Goal: Task Accomplishment & Management: Manage account settings

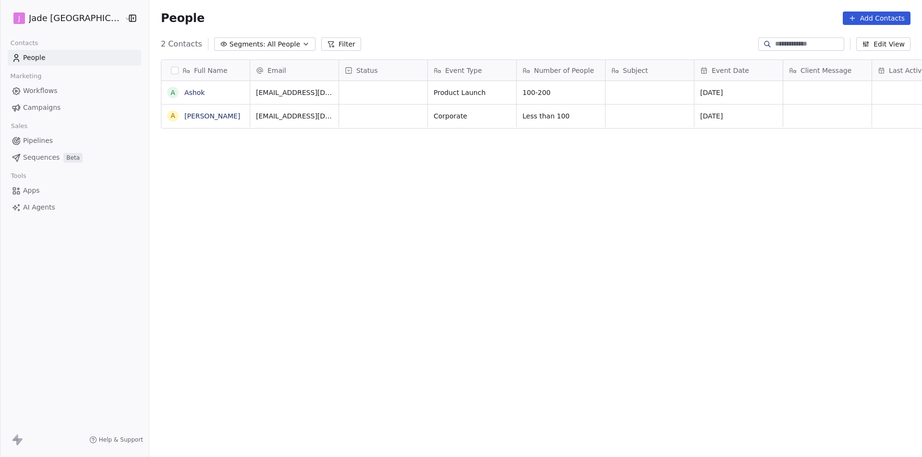
scroll to position [395, 785]
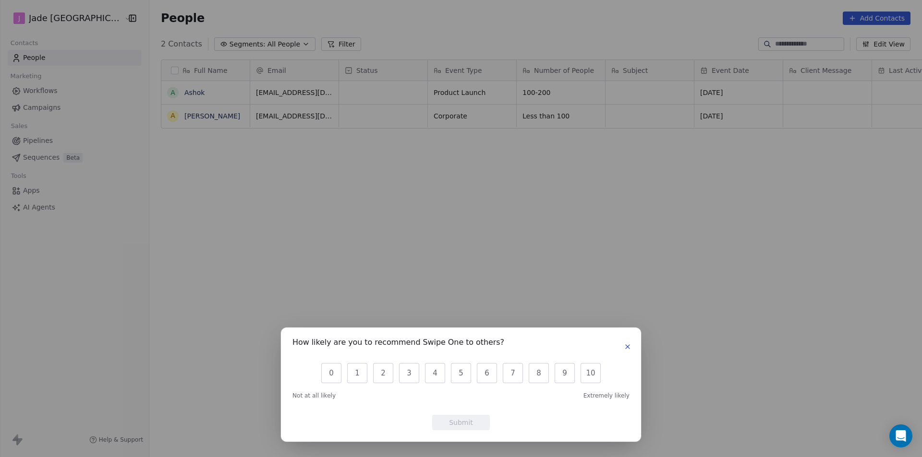
click at [624, 346] on icon "button" at bounding box center [627, 347] width 8 height 8
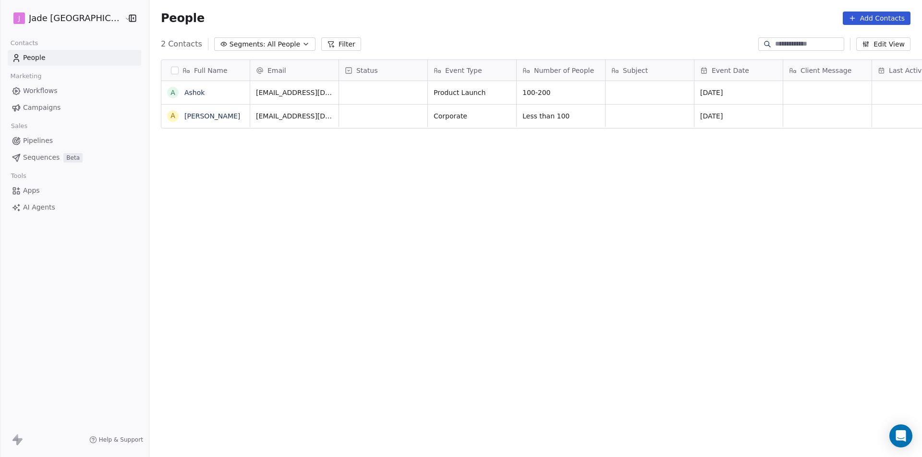
click at [171, 71] on button "button" at bounding box center [175, 71] width 8 height 8
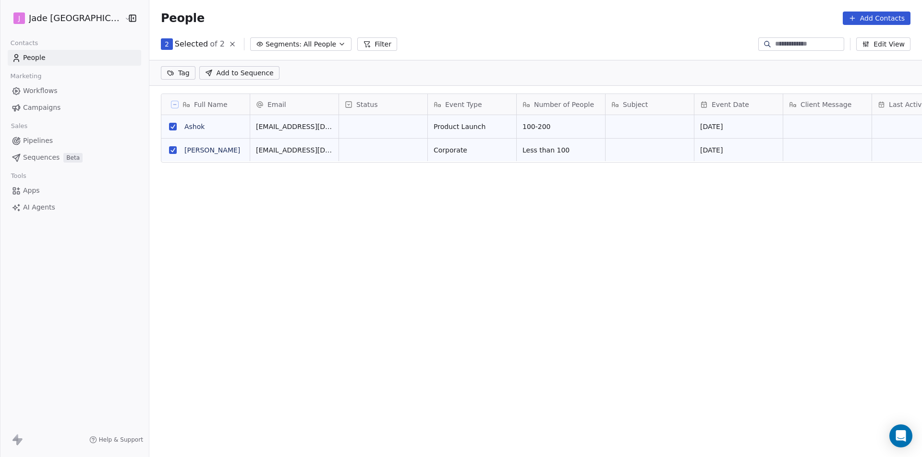
click at [167, 108] on div "Full Name" at bounding box center [204, 105] width 75 height 10
click at [210, 45] on html "J Jade Mumbai Contacts People Marketing Workflows Campaigns Sales Pipelines Seq…" at bounding box center [461, 228] width 922 height 457
click at [294, 312] on div "Full Name A Ashok A Aarish Tinwala Email Status Event Type Number of People Sub…" at bounding box center [535, 270] width 772 height 369
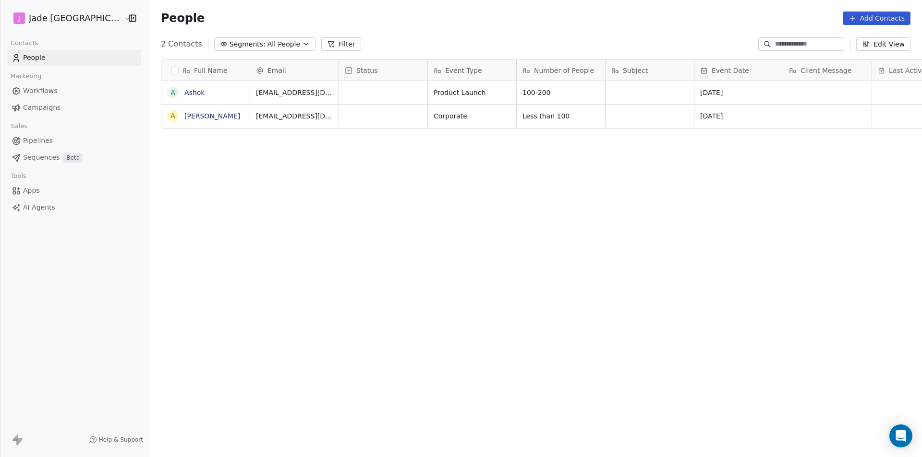
scroll to position [395, 785]
drag, startPoint x: 315, startPoint y: 66, endPoint x: 330, endPoint y: 74, distance: 16.3
click at [322, 71] on div "Email Status Event Type Number of People Subject Event Date Client Message Last…" at bounding box center [878, 70] width 1256 height 21
click at [345, 74] on icon at bounding box center [349, 71] width 8 height 8
click at [341, 101] on html "[PERSON_NAME] Mumbai Contacts People Marketing Workflows Campaigns Sales Pipeli…" at bounding box center [461, 228] width 922 height 457
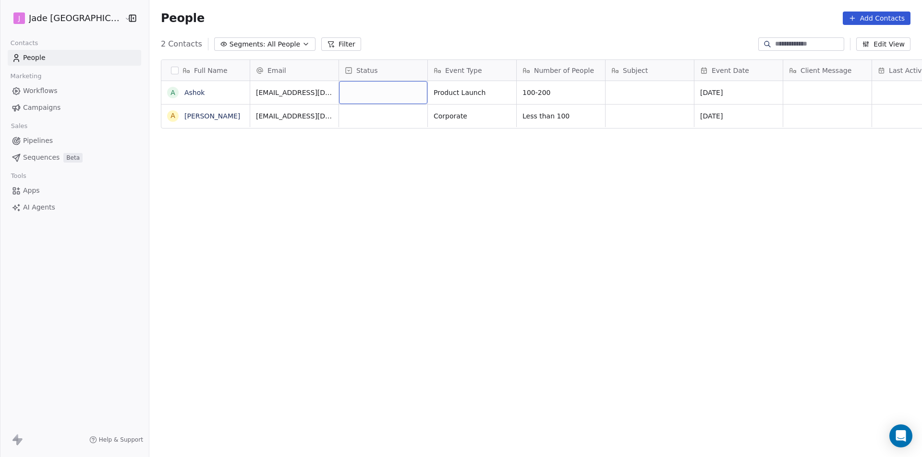
click at [364, 90] on div "grid" at bounding box center [383, 92] width 88 height 23
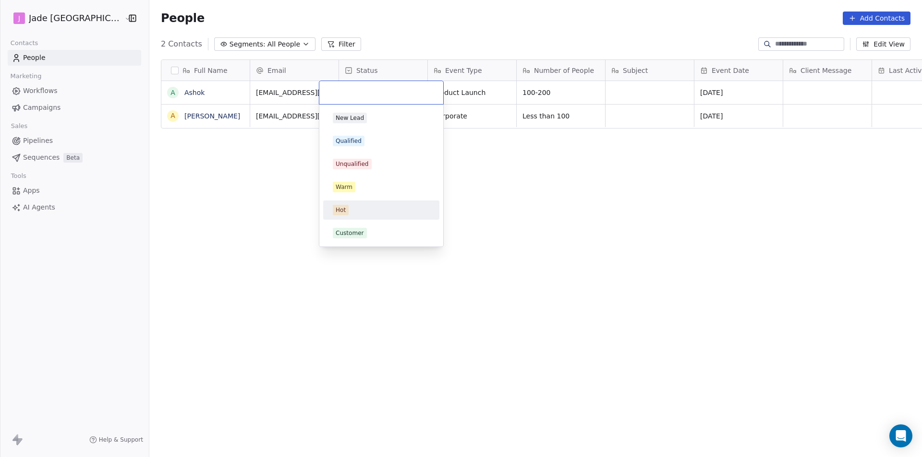
click at [582, 170] on html "J Jade Mumbai Contacts People Marketing Workflows Campaigns Sales Pipelines Seq…" at bounding box center [461, 228] width 922 height 457
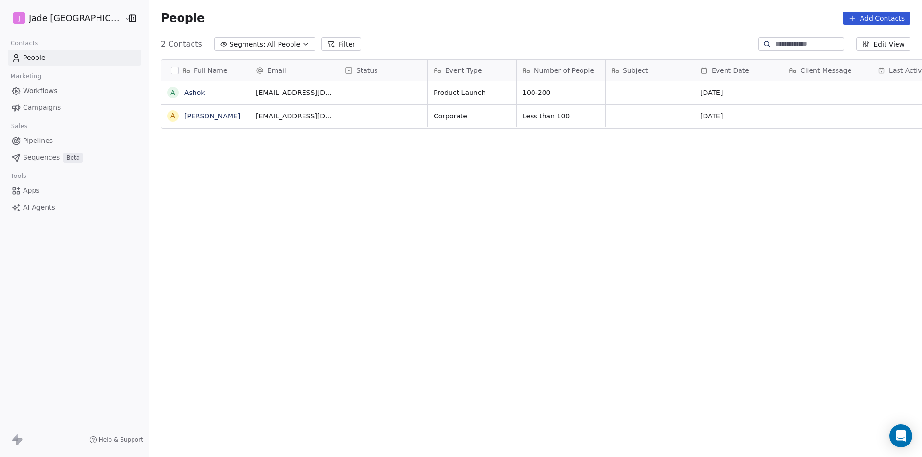
scroll to position [0, 38]
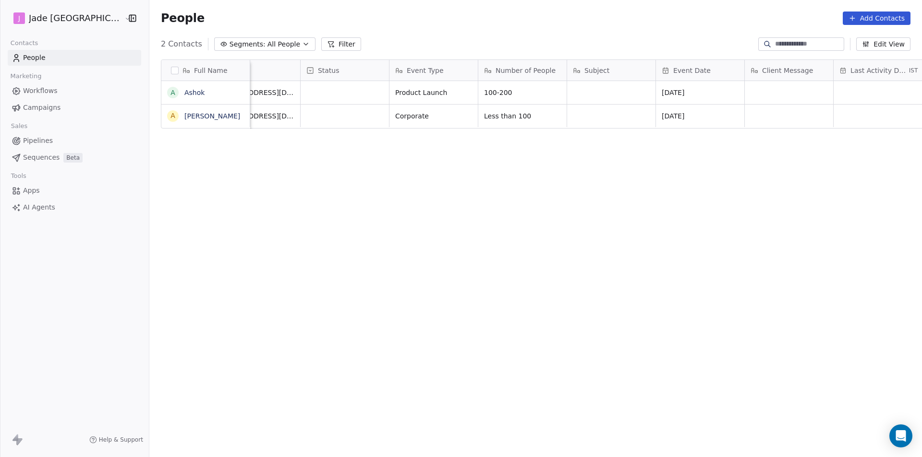
click at [334, 233] on div "Full Name A Ashok A Aarish Tinwala Email Status Event Type Number of People Sub…" at bounding box center [535, 253] width 772 height 403
click at [266, 175] on div "Full Name A Ashok A Aarish Tinwala Email Status Event Type Number of People Sub…" at bounding box center [535, 253] width 772 height 403
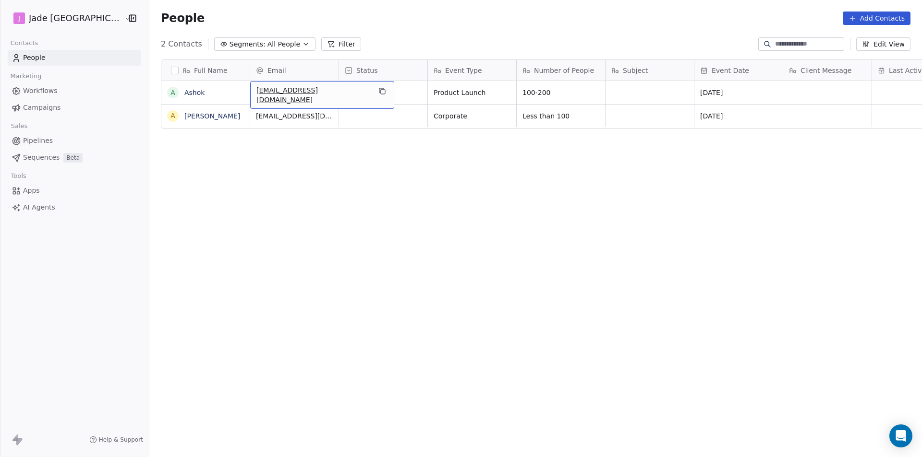
click at [352, 156] on div "Full Name A Ashok A Aarish Tinwala Email Status Event Type Number of People Sub…" at bounding box center [535, 253] width 772 height 403
click at [363, 98] on div "grid" at bounding box center [383, 92] width 88 height 23
click at [345, 72] on div "Status" at bounding box center [382, 71] width 75 height 10
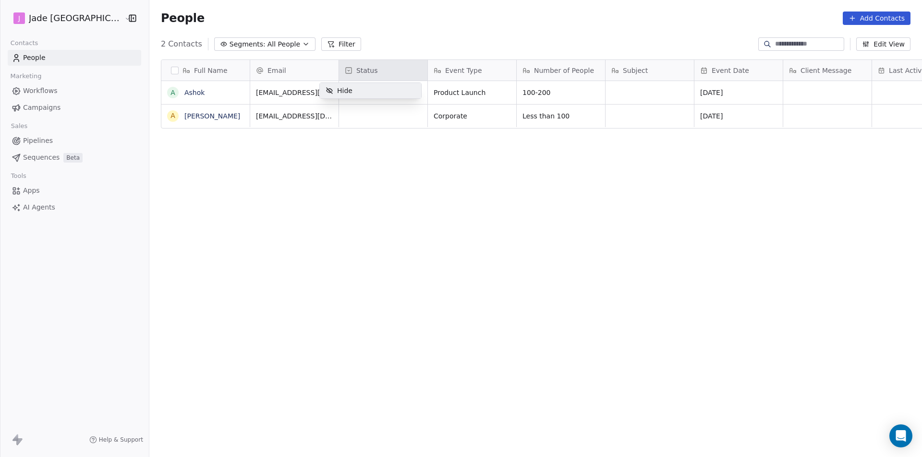
click at [339, 97] on div "Hide" at bounding box center [339, 90] width 38 height 15
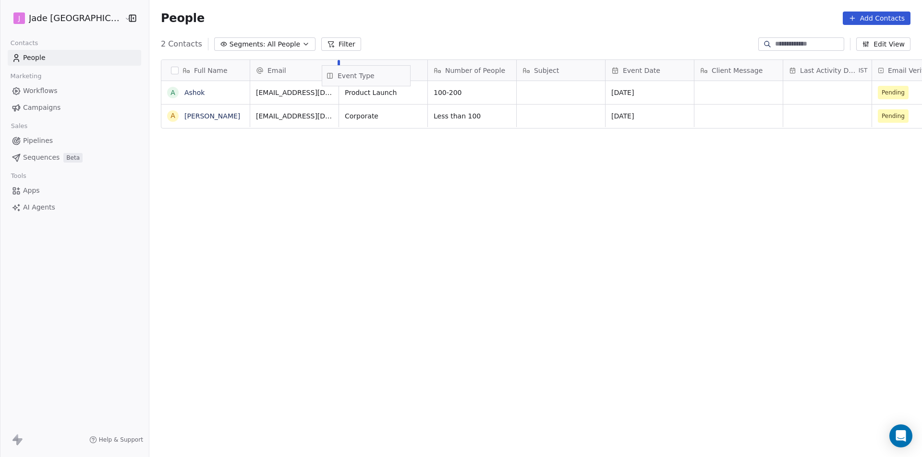
click at [365, 82] on div "Full Name A Ashok A Aarish Tinwala Email Event Type Number of People Subject Ev…" at bounding box center [545, 94] width 768 height 69
drag, startPoint x: 317, startPoint y: 69, endPoint x: 245, endPoint y: 41, distance: 77.5
click at [267, 41] on span "All People" at bounding box center [283, 44] width 33 height 10
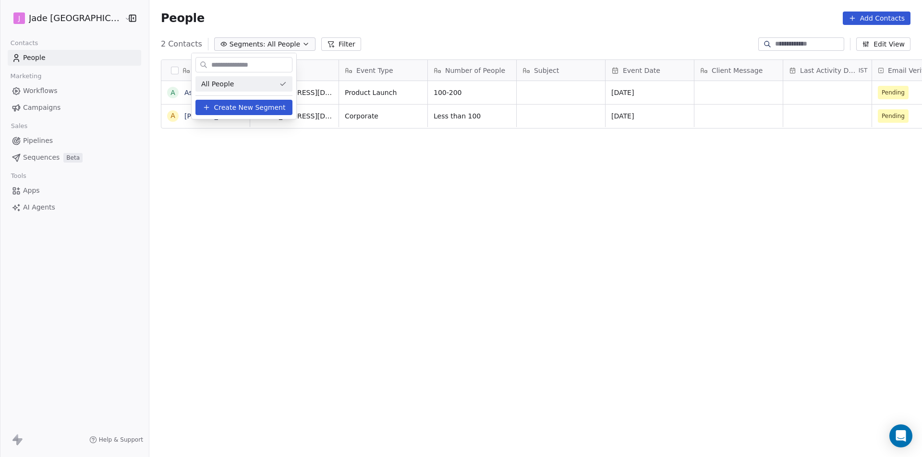
click at [260, 85] on div "All People" at bounding box center [243, 83] width 97 height 15
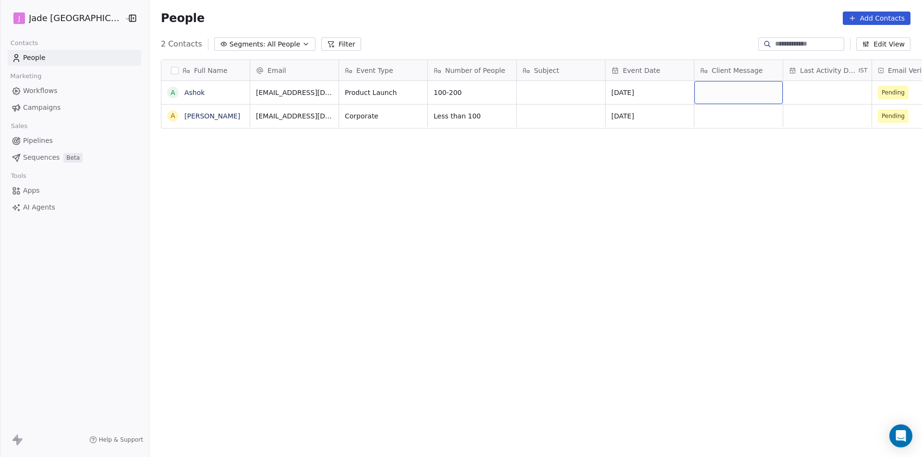
click at [706, 91] on div "grid" at bounding box center [738, 92] width 88 height 23
click at [789, 96] on html "J Jade Mumbai Contacts People Marketing Workflows Campaigns Sales Pipelines Seq…" at bounding box center [461, 228] width 922 height 457
click at [789, 96] on div "grid" at bounding box center [827, 92] width 88 height 23
click at [537, 183] on html "J Jade Mumbai Contacts People Marketing Workflows Campaigns Sales Pipelines Seq…" at bounding box center [461, 228] width 922 height 457
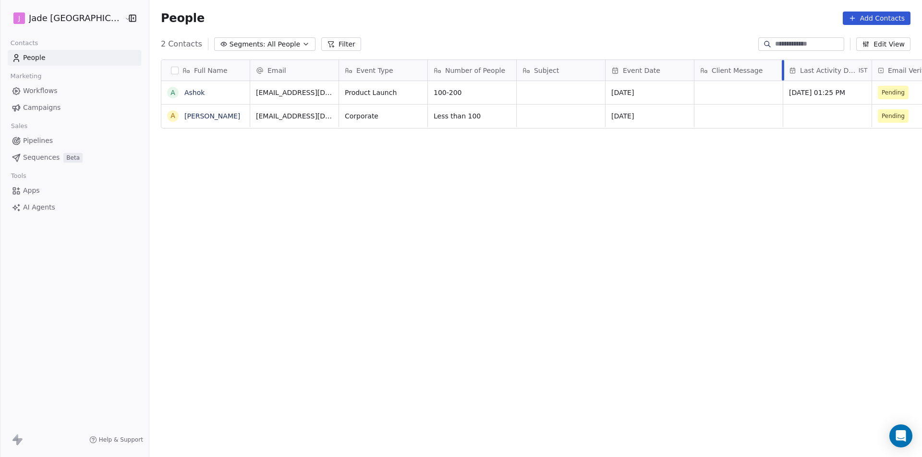
click at [781, 70] on div at bounding box center [782, 70] width 2 height 21
drag, startPoint x: 762, startPoint y: 70, endPoint x: 764, endPoint y: 64, distance: 5.6
click at [783, 64] on div "Last Activity Date IST" at bounding box center [827, 70] width 88 height 21
click at [762, 71] on html "J Jade Mumbai Contacts People Marketing Workflows Campaigns Sales Pipelines Seq…" at bounding box center [461, 228] width 922 height 457
click at [781, 71] on div at bounding box center [782, 70] width 2 height 21
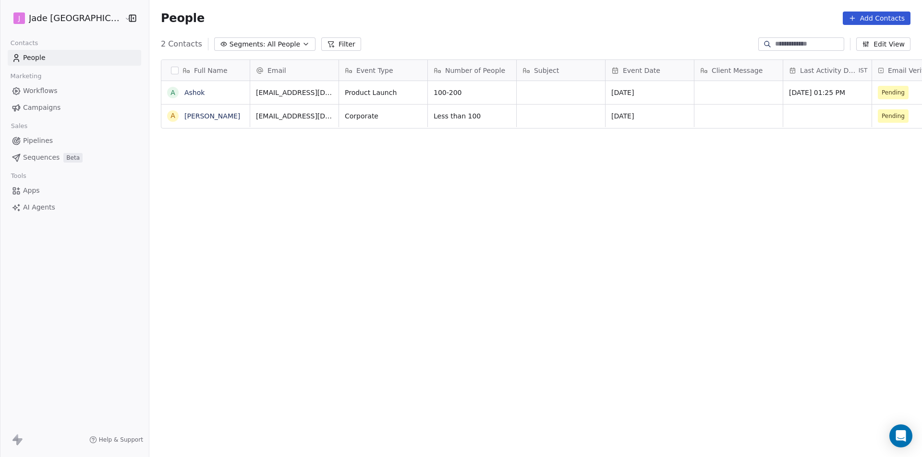
drag, startPoint x: 762, startPoint y: 71, endPoint x: 352, endPoint y: 73, distance: 409.9
click at [356, 73] on span "Event Type" at bounding box center [374, 71] width 37 height 10
click at [322, 73] on html "J Jade Mumbai Contacts People Marketing Workflows Campaigns Sales Pipelines Seq…" at bounding box center [461, 228] width 922 height 457
click at [337, 73] on div at bounding box center [338, 70] width 2 height 21
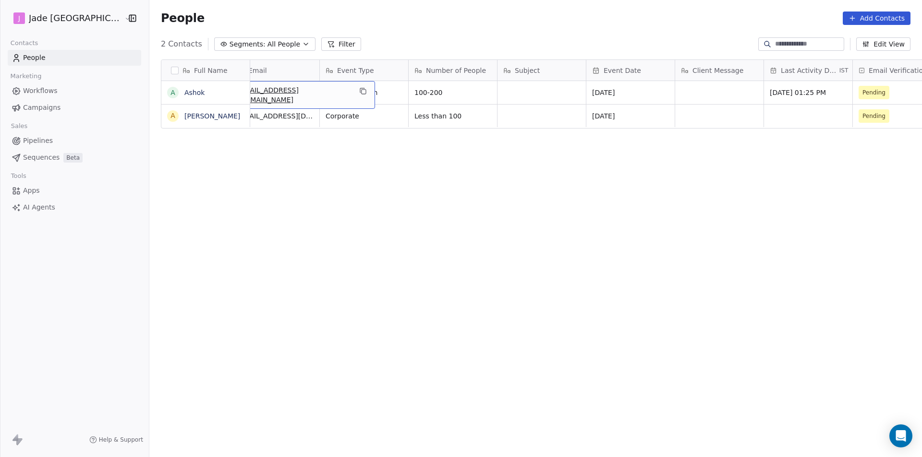
scroll to position [7, 0]
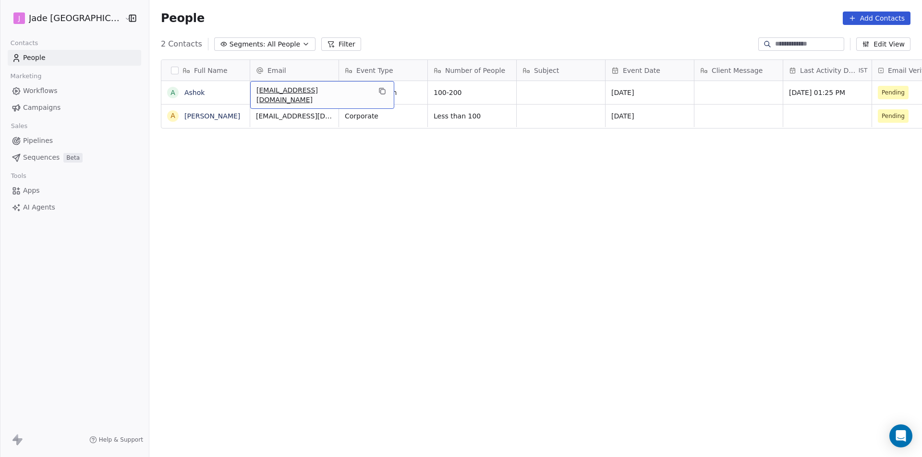
drag, startPoint x: 267, startPoint y: 96, endPoint x: 350, endPoint y: 102, distance: 83.7
click at [314, 60] on div "Full Name A Ashok A Aarish Tinwala Email Event Type Number of People Subject Ev…" at bounding box center [545, 94] width 769 height 69
click at [316, 63] on div "Email" at bounding box center [294, 70] width 88 height 21
click at [323, 68] on html "J Jade Mumbai Contacts People Marketing Workflows Campaigns Sales Pipelines Seq…" at bounding box center [461, 228] width 922 height 457
click at [405, 176] on div "Full Name A Ashok A Aarish Tinwala Email Event Type Number of People Subject Ev…" at bounding box center [535, 253] width 772 height 403
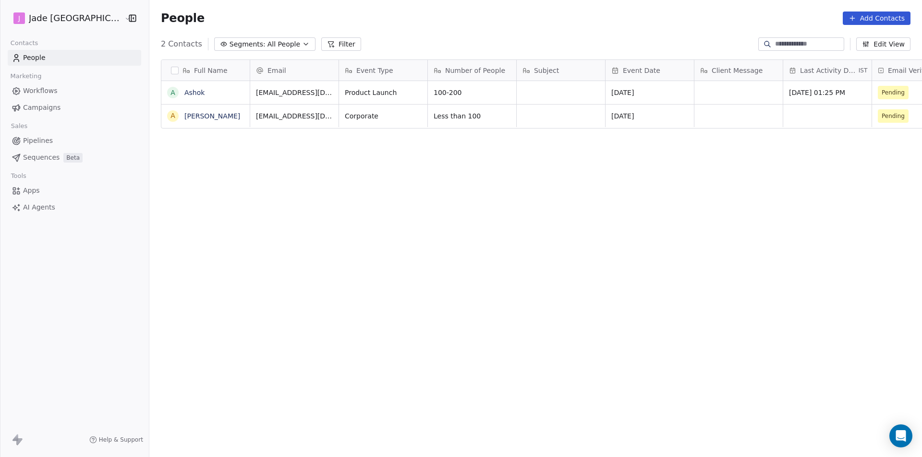
click at [873, 46] on button "Edit View" at bounding box center [883, 43] width 54 height 13
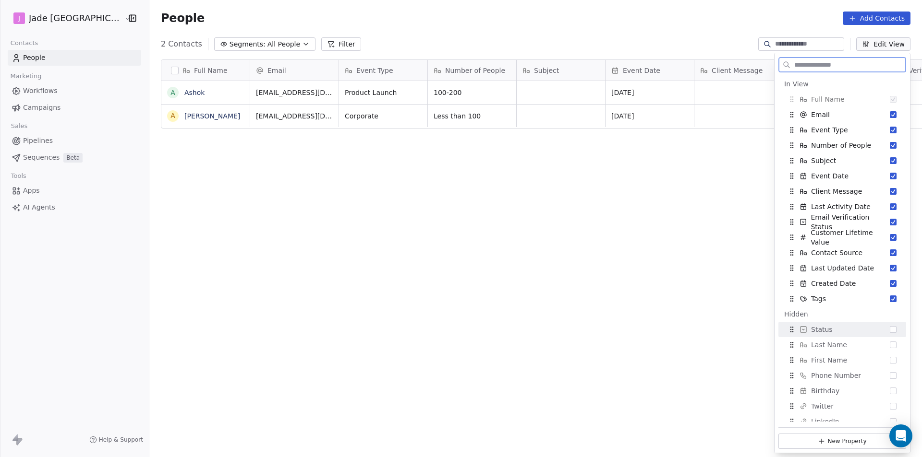
click at [866, 330] on div "Status" at bounding box center [842, 329] width 120 height 15
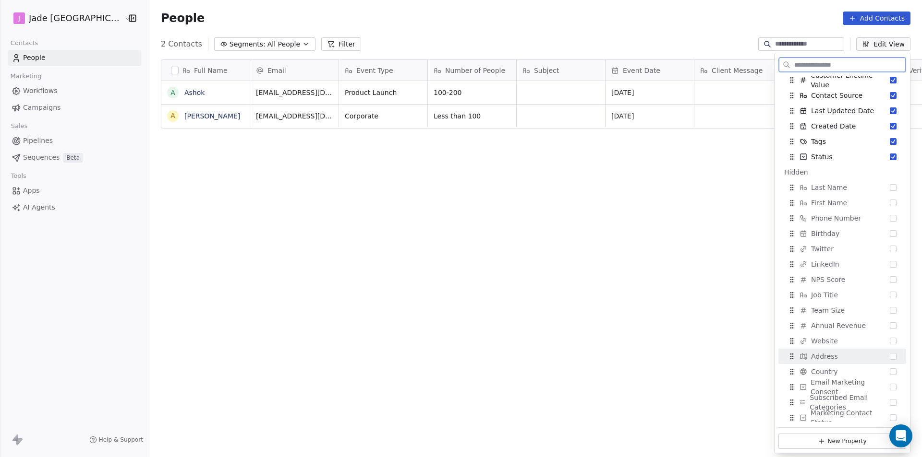
scroll to position [161, 0]
click at [880, 215] on div "Phone Number" at bounding box center [842, 214] width 120 height 15
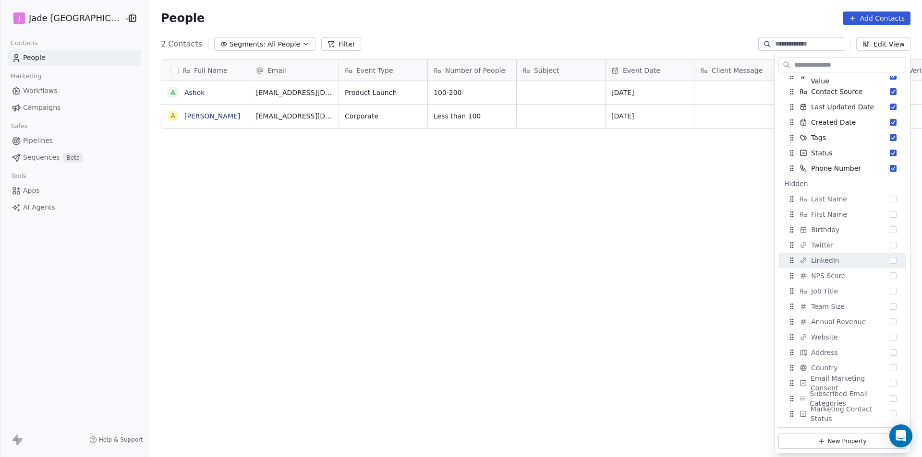
click at [737, 291] on div "Full Name A Ashok A Aarish Tinwala Email Event Type Number of People Subject Ev…" at bounding box center [535, 253] width 772 height 403
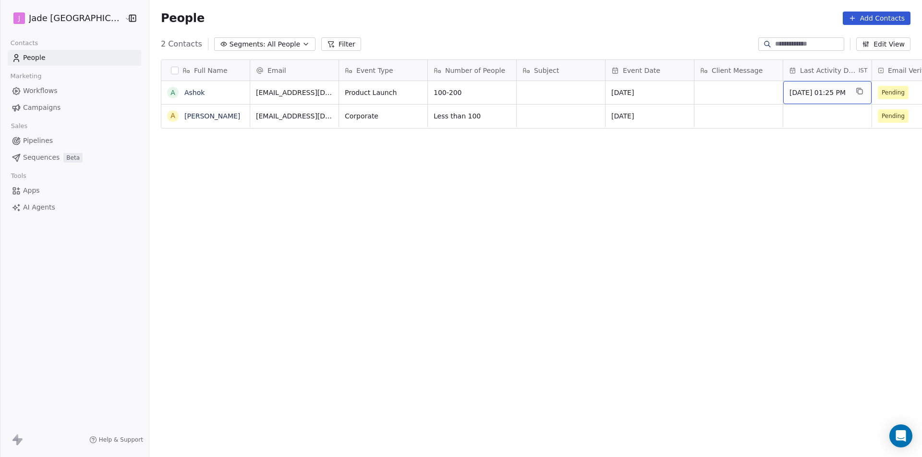
click at [798, 163] on div "Full Name A Ashok A Aarish Tinwala Email Event Type Number of People Subject Ev…" at bounding box center [535, 253] width 772 height 403
click at [894, 42] on button "Edit View" at bounding box center [883, 43] width 54 height 13
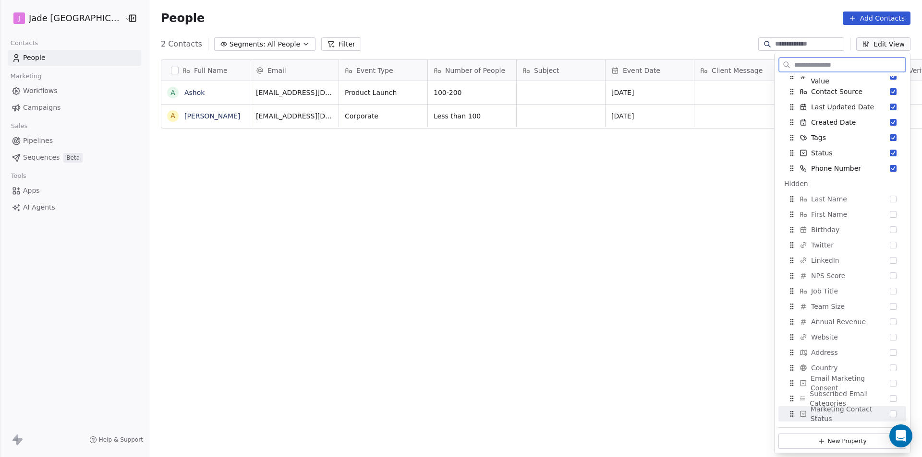
click at [850, 443] on button "New Property" at bounding box center [842, 441] width 128 height 15
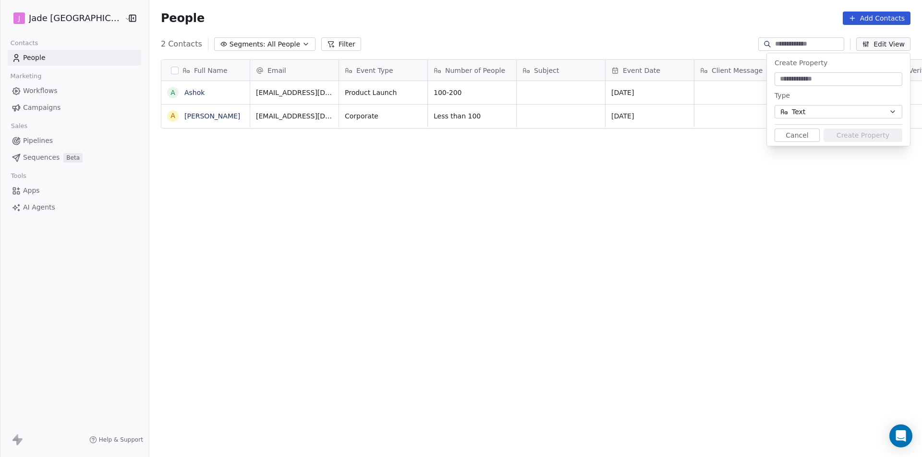
click at [718, 199] on div "Full Name A Ashok A Aarish Tinwala Email Event Type Number of People Subject Ev…" at bounding box center [535, 253] width 772 height 403
click at [795, 138] on button "Cancel" at bounding box center [796, 135] width 45 height 13
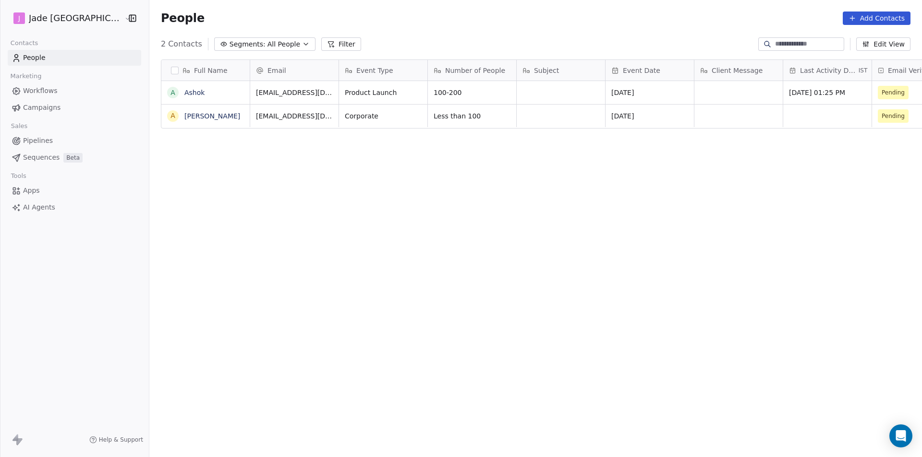
drag, startPoint x: 503, startPoint y: 136, endPoint x: 616, endPoint y: 148, distance: 113.5
click at [616, 148] on div "Full Name A Ashok A Aarish Tinwala Email Event Type Number of People Subject Ev…" at bounding box center [535, 253] width 772 height 403
click at [321, 44] on button "Filter" at bounding box center [341, 43] width 40 height 13
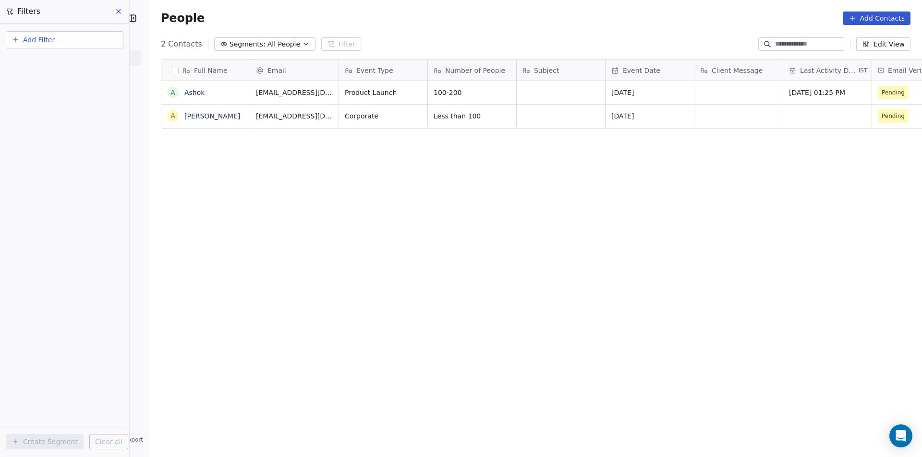
click at [121, 12] on icon at bounding box center [119, 12] width 8 height 8
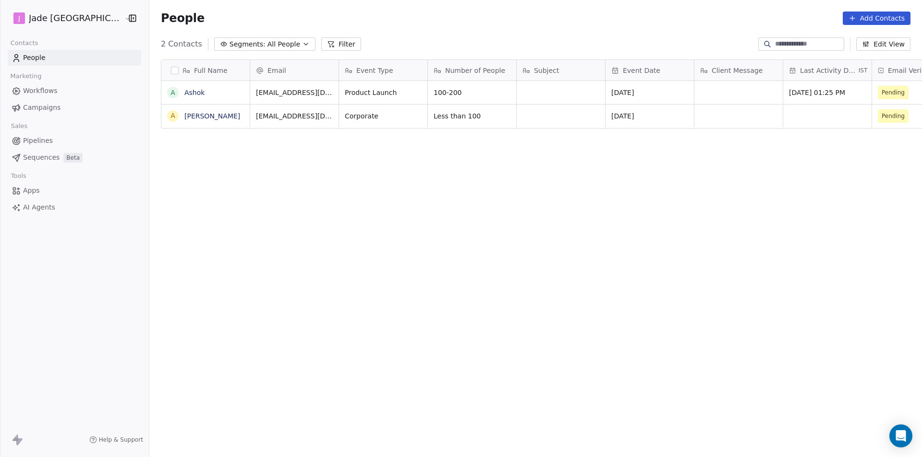
click at [869, 43] on icon "button" at bounding box center [866, 44] width 8 height 8
click at [703, 174] on div "Full Name A Ashok A Aarish Tinwala Email Event Type Number of People Subject Ev…" at bounding box center [535, 253] width 772 height 403
click at [184, 95] on link "Ashok" at bounding box center [194, 93] width 20 height 8
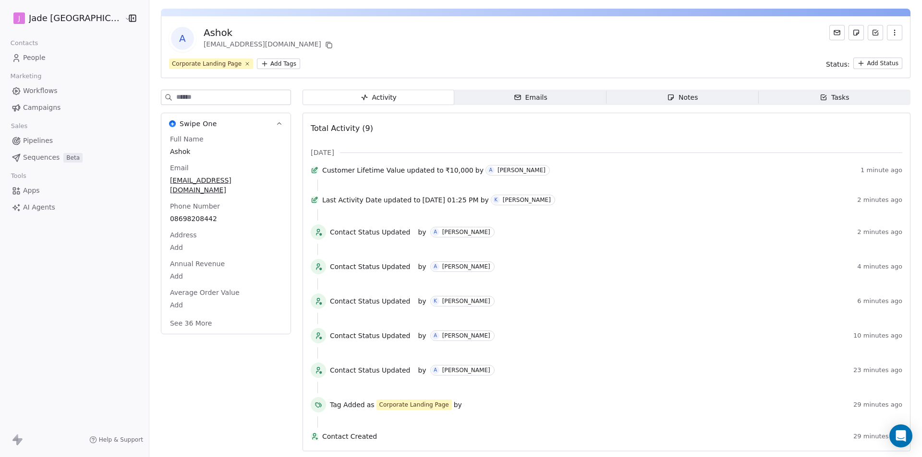
scroll to position [44, 0]
click at [173, 230] on span "Address" at bounding box center [183, 235] width 31 height 10
click at [173, 259] on div "Annual Revenue Add" at bounding box center [226, 270] width 116 height 23
drag, startPoint x: 186, startPoint y: 275, endPoint x: 240, endPoint y: 316, distance: 67.9
click at [186, 275] on body "J Jade Mumbai Contacts People Marketing Workflows Campaigns Sales Pipelines Seq…" at bounding box center [461, 228] width 922 height 457
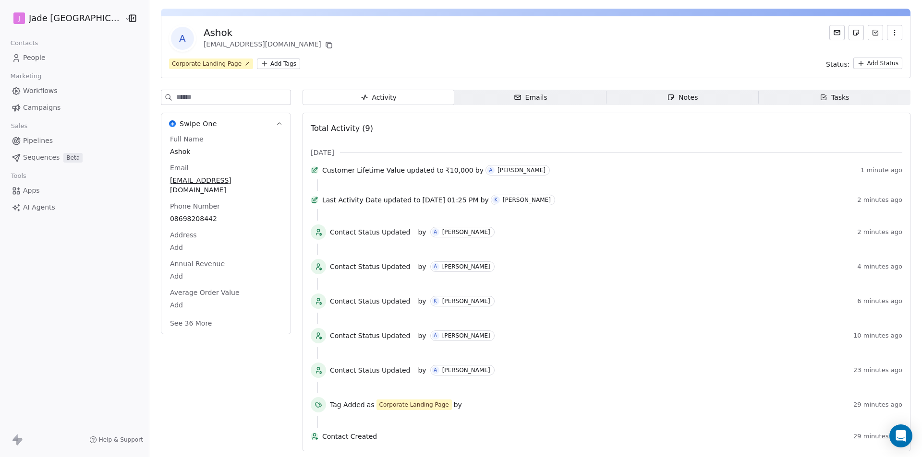
click at [268, 304] on html "J Jade Mumbai Contacts People Marketing Workflows Campaigns Sales Pipelines Seq…" at bounding box center [461, 228] width 922 height 457
click at [275, 120] on icon "button" at bounding box center [278, 123] width 7 height 7
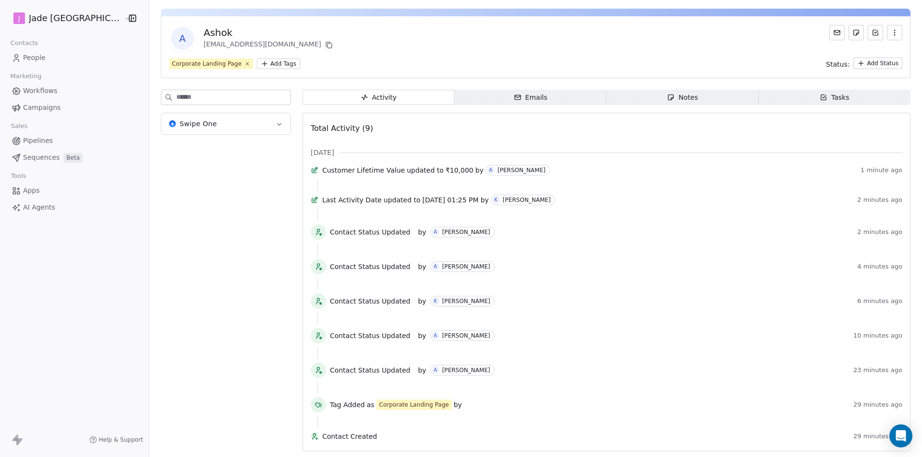
click at [275, 120] on icon "button" at bounding box center [278, 123] width 7 height 7
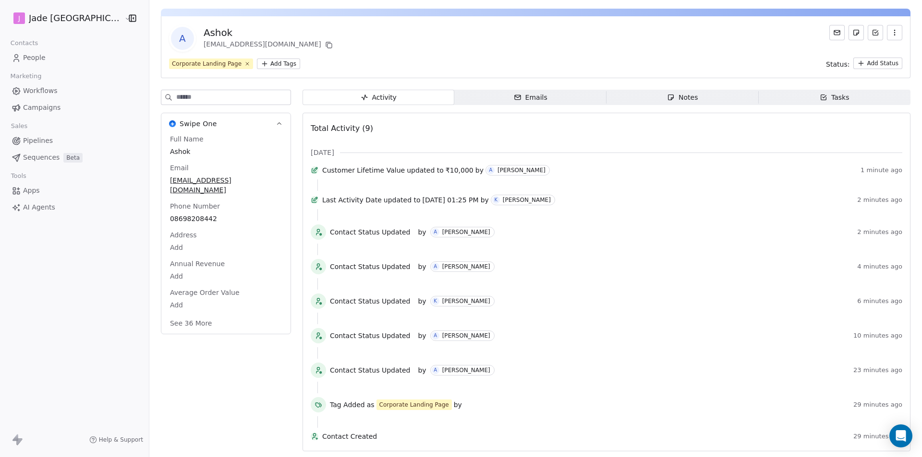
click at [182, 315] on button "See 36 More" at bounding box center [191, 323] width 54 height 17
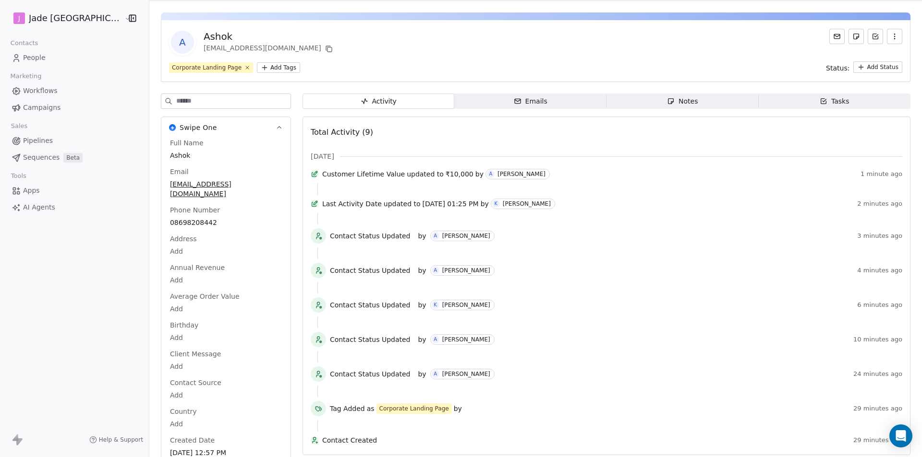
scroll to position [9, 0]
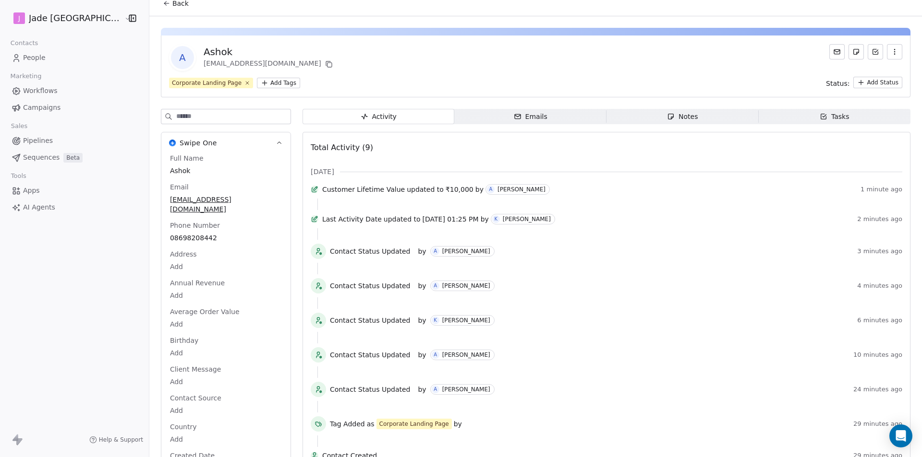
click at [477, 65] on div "A Ashok aarishcs23@gmail.com" at bounding box center [535, 57] width 733 height 27
click at [275, 141] on icon "button" at bounding box center [278, 143] width 7 height 7
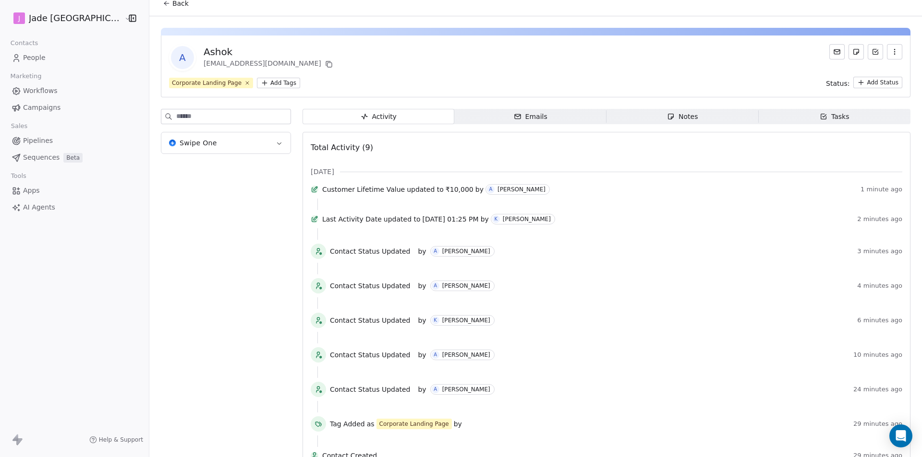
click at [360, 122] on span "Activity Activity" at bounding box center [378, 116] width 152 height 15
click at [515, 119] on icon "button" at bounding box center [518, 116] width 6 height 4
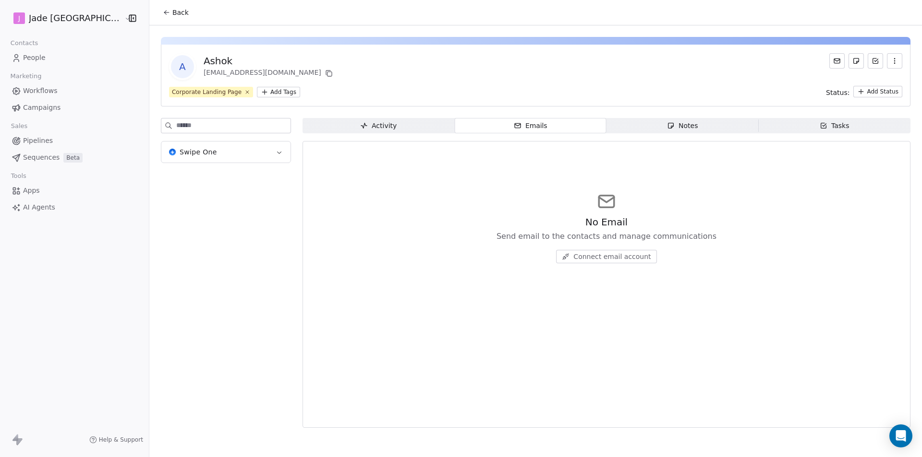
click at [736, 127] on span "Notes Notes" at bounding box center [682, 125] width 152 height 15
click at [56, 138] on link "Pipelines" at bounding box center [74, 141] width 133 height 16
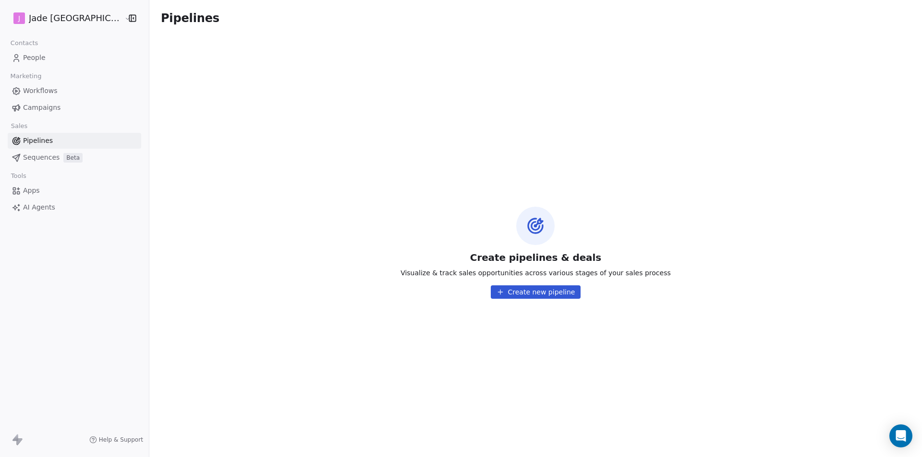
click at [50, 94] on span "Workflows" at bounding box center [40, 91] width 35 height 10
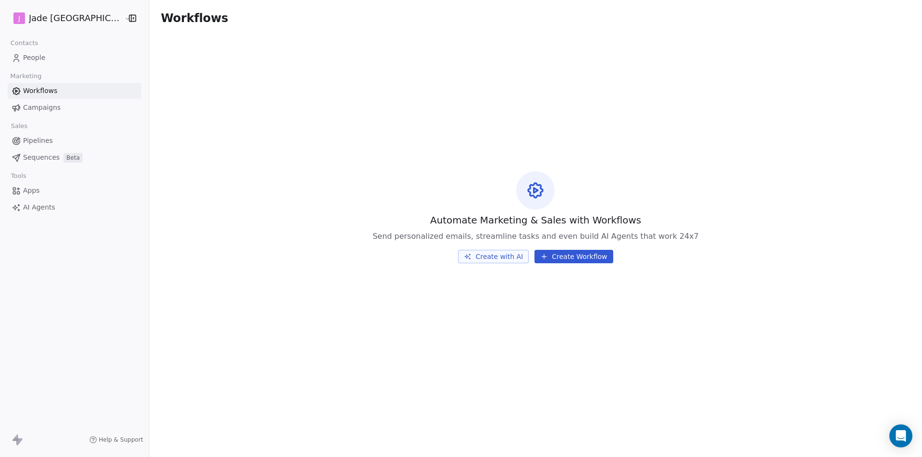
click at [33, 111] on span "Campaigns" at bounding box center [41, 108] width 37 height 10
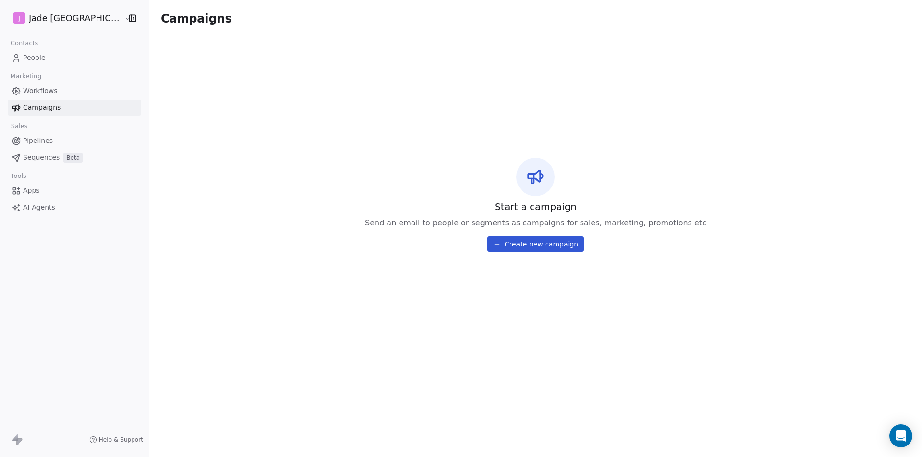
click at [22, 55] on link "People" at bounding box center [74, 58] width 133 height 16
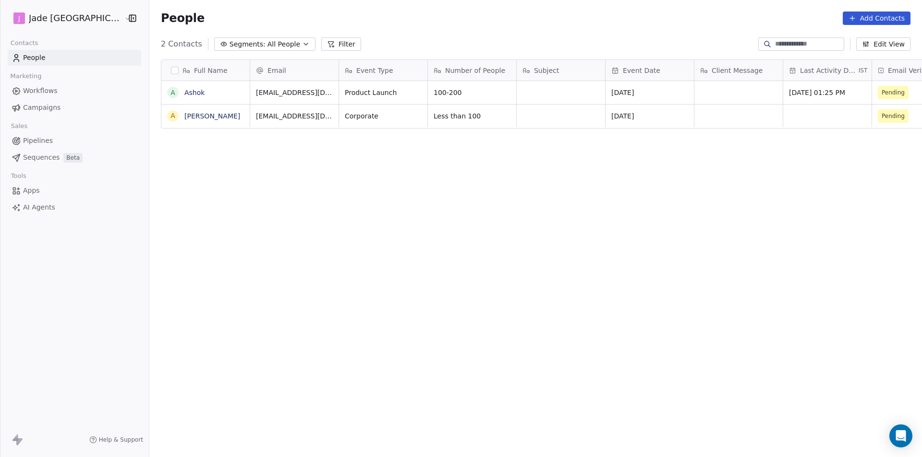
scroll to position [395, 785]
click at [292, 167] on div "Full Name A Ashok A Aarish Tinwala Email Event Type Number of People Subject Ev…" at bounding box center [535, 253] width 772 height 403
click at [341, 71] on div at bounding box center [342, 70] width 2 height 21
click at [867, 48] on icon "button" at bounding box center [866, 44] width 8 height 8
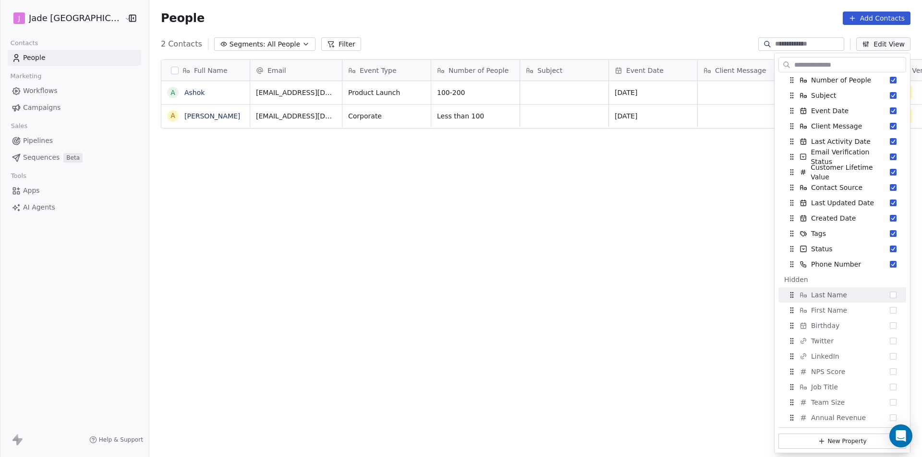
scroll to position [0, 0]
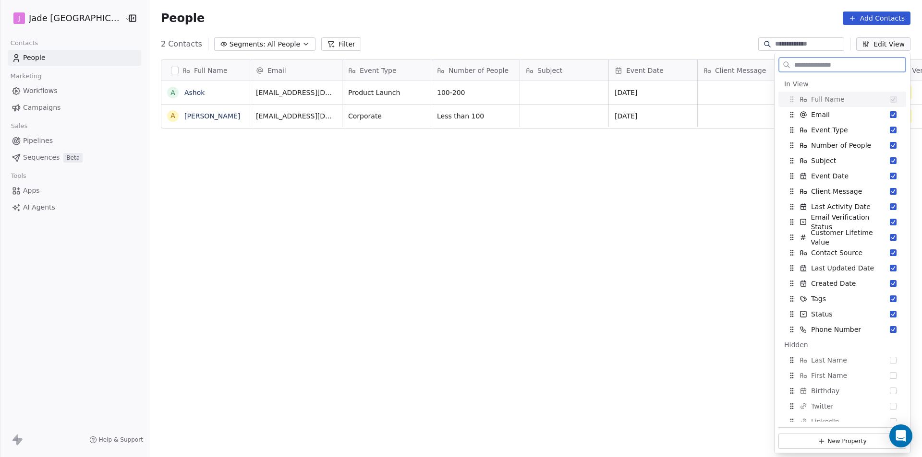
click at [880, 43] on button "Edit View" at bounding box center [883, 43] width 54 height 13
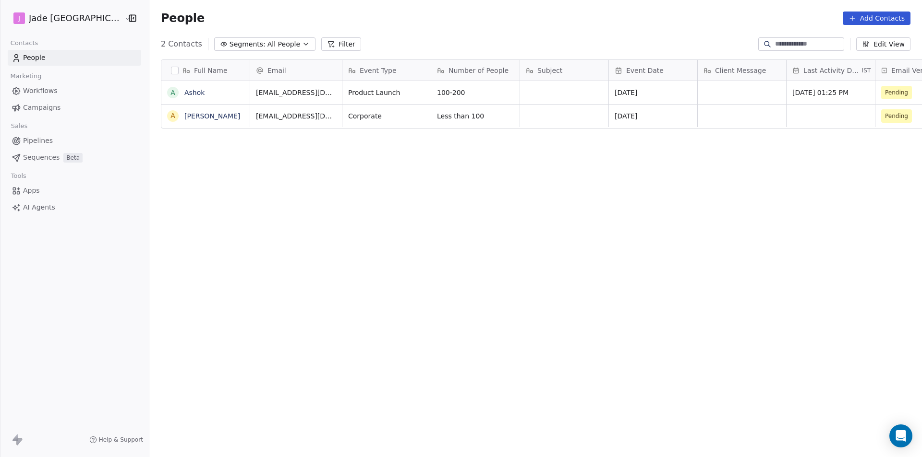
scroll to position [395, 785]
click at [365, 64] on div "Event Type" at bounding box center [386, 70] width 88 height 21
click at [323, 73] on html "[PERSON_NAME] Mumbai Contacts People Marketing Workflows Campaigns Sales Pipeli…" at bounding box center [461, 228] width 922 height 457
click at [352, 71] on icon at bounding box center [353, 72] width 2 height 2
click at [323, 72] on html "[PERSON_NAME] Mumbai Contacts People Marketing Workflows Campaigns Sales Pipeli…" at bounding box center [461, 228] width 922 height 457
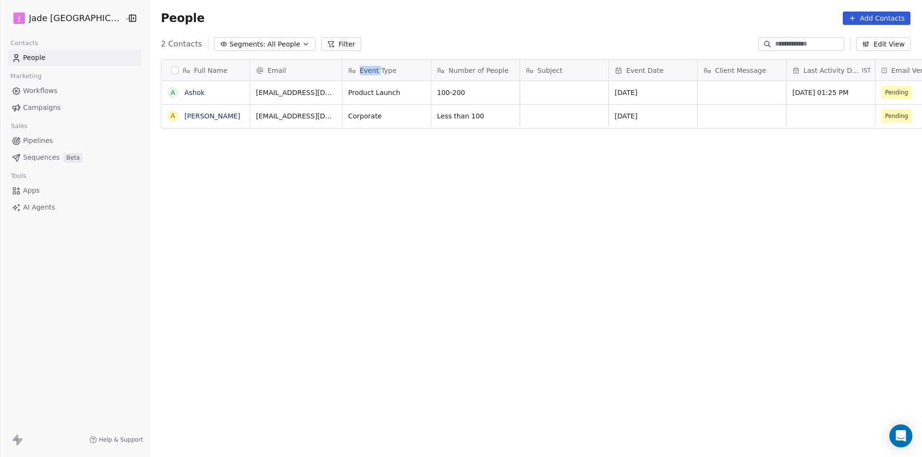
click at [342, 72] on div "Event Type" at bounding box center [386, 70] width 88 height 21
click at [341, 68] on div at bounding box center [342, 70] width 2 height 21
click at [869, 47] on icon "button" at bounding box center [866, 44] width 8 height 8
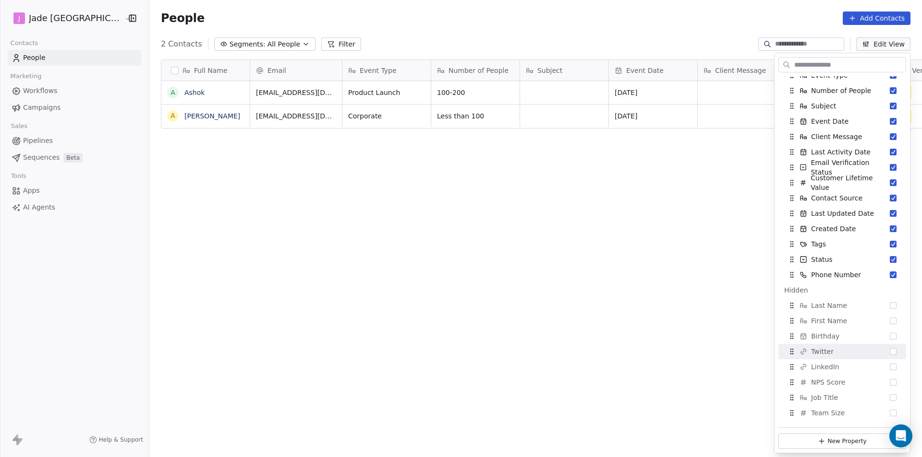
scroll to position [17, 0]
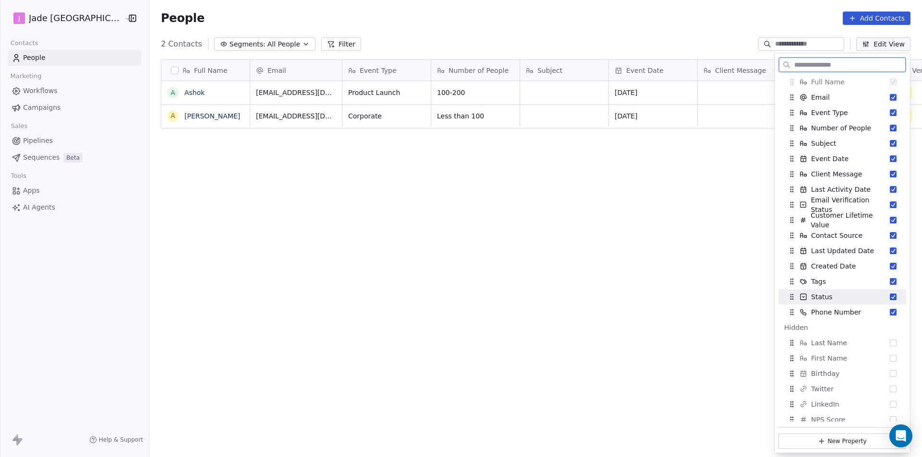
click at [889, 294] on button "Suggestions" at bounding box center [892, 297] width 7 height 7
click at [889, 329] on button "Suggestions" at bounding box center [892, 327] width 7 height 7
click at [646, 211] on div "Full Name A Ashok A Aarish Tinwala Email Event Type Number of People Subject Ev…" at bounding box center [535, 253] width 772 height 403
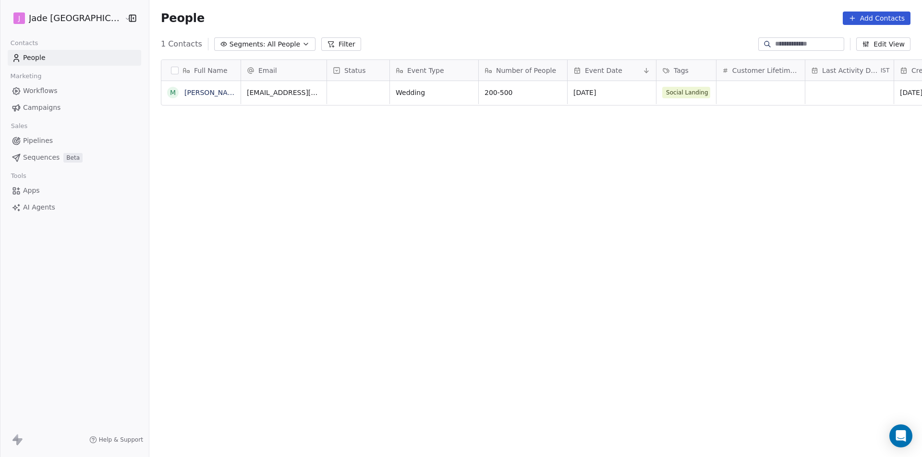
scroll to position [395, 785]
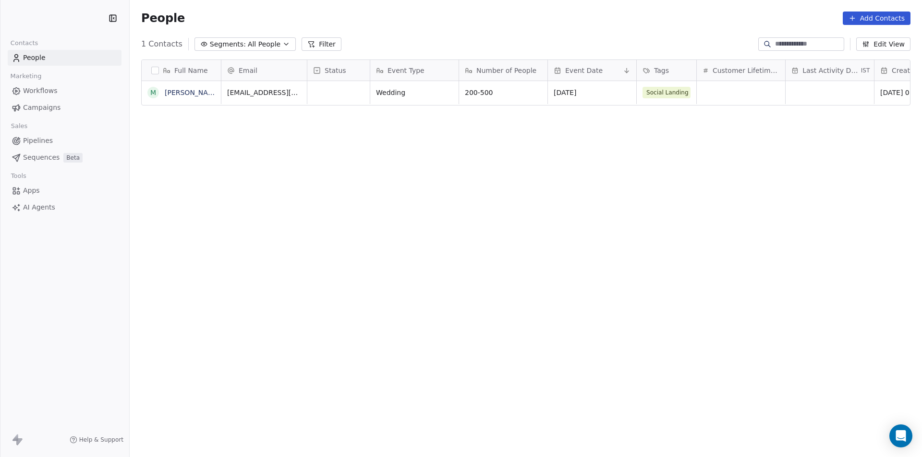
scroll to position [395, 785]
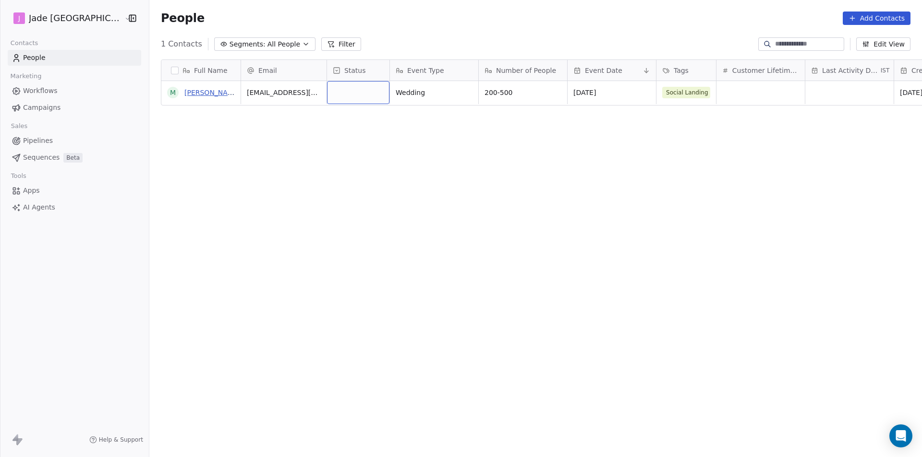
click at [189, 92] on link "[PERSON_NAME]" at bounding box center [212, 93] width 56 height 8
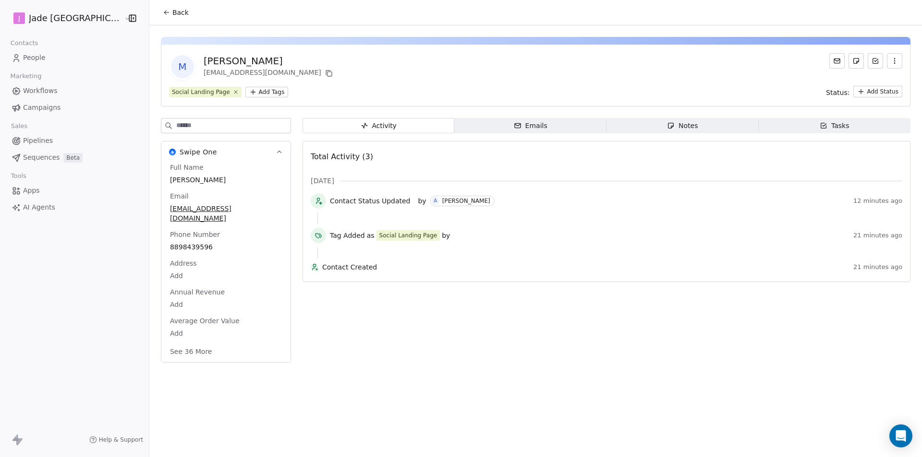
click at [527, 125] on div "Emails" at bounding box center [531, 126] width 34 height 10
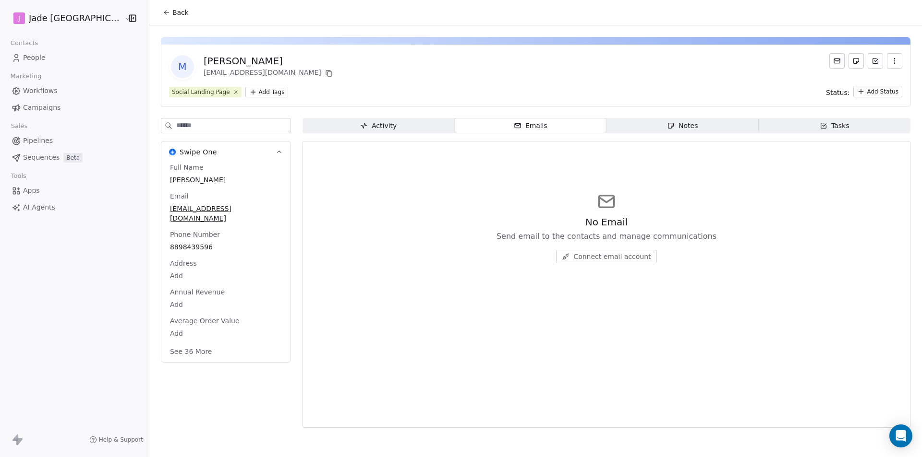
click at [438, 123] on span "Activity Activity" at bounding box center [378, 125] width 152 height 15
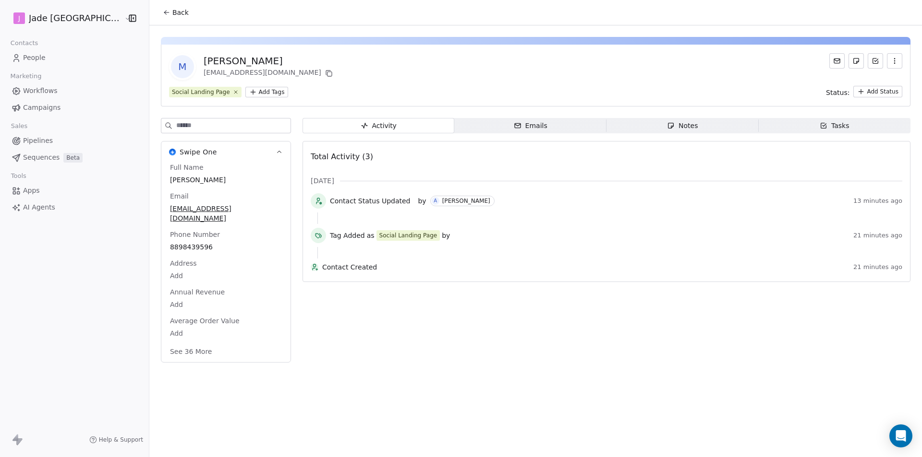
click at [428, 123] on span "Activity Activity" at bounding box center [378, 125] width 152 height 15
click at [693, 126] on span "Notes Notes" at bounding box center [682, 125] width 152 height 15
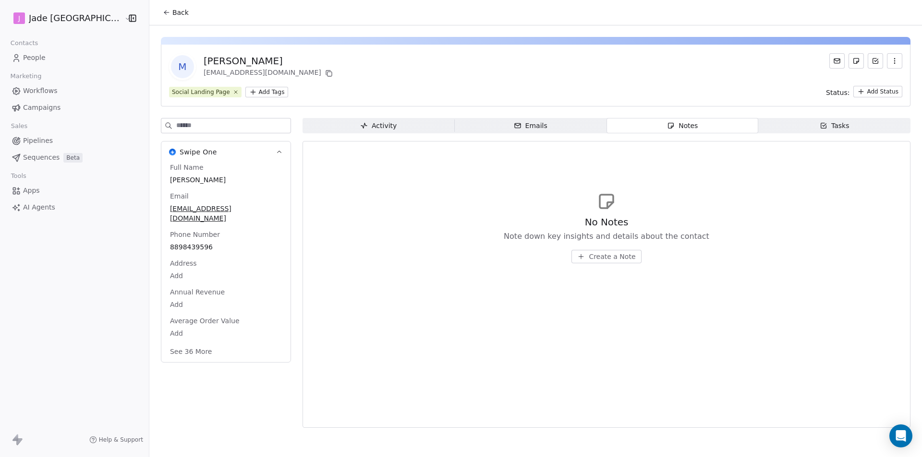
click at [811, 121] on span "Tasks Tasks" at bounding box center [834, 125] width 152 height 15
click at [408, 122] on span "Activity Activity" at bounding box center [378, 125] width 152 height 15
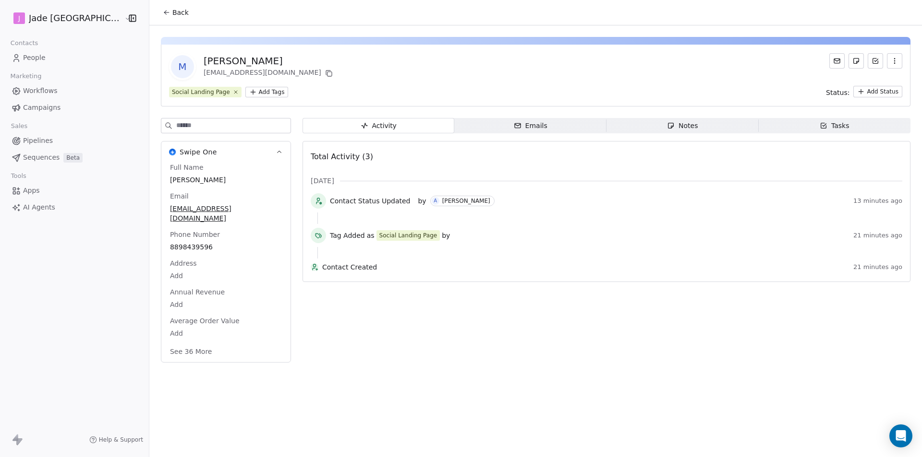
click at [163, 13] on icon at bounding box center [167, 13] width 8 height 8
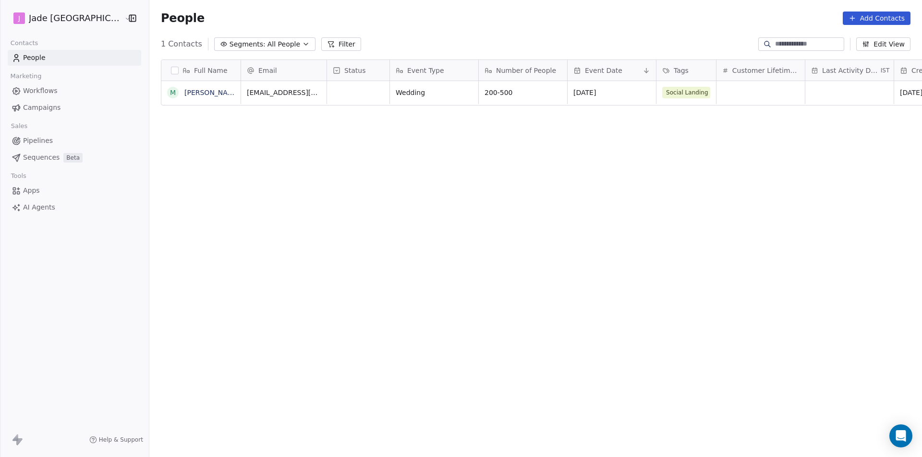
scroll to position [395, 785]
click at [333, 72] on icon at bounding box center [337, 71] width 8 height 8
click at [324, 103] on html "J Jade Mumbai Contacts People Marketing Workflows Campaigns Sales Pipelines Seq…" at bounding box center [461, 228] width 922 height 457
click at [327, 93] on div "grid" at bounding box center [358, 92] width 62 height 23
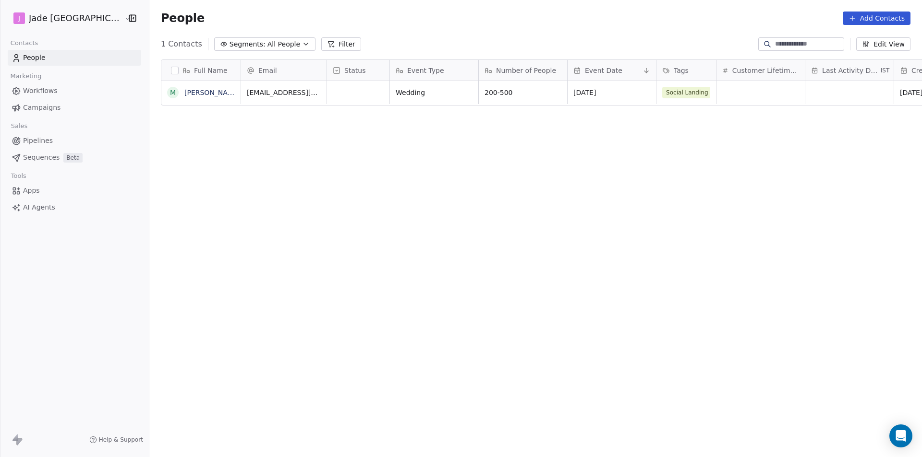
click at [538, 127] on html "J Jade Mumbai Contacts People Marketing Workflows Campaigns Sales Pipelines Seq…" at bounding box center [461, 228] width 922 height 457
click at [673, 73] on span "Tags" at bounding box center [680, 71] width 15 height 10
click at [776, 94] on html "J Jade Mumbai Contacts People Marketing Workflows Campaigns Sales Pipelines Seq…" at bounding box center [461, 228] width 922 height 457
click at [333, 69] on icon at bounding box center [337, 71] width 8 height 8
click at [335, 98] on div "Hide" at bounding box center [327, 90] width 38 height 15
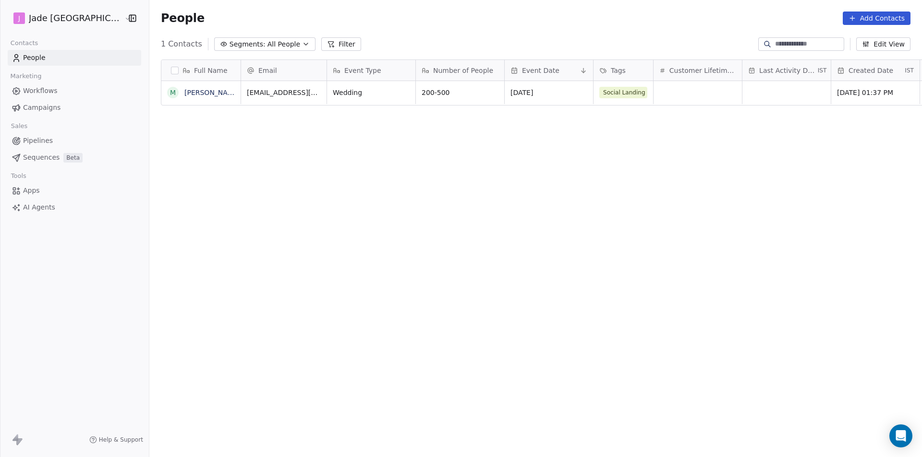
click at [883, 46] on button "Edit View" at bounding box center [883, 43] width 54 height 13
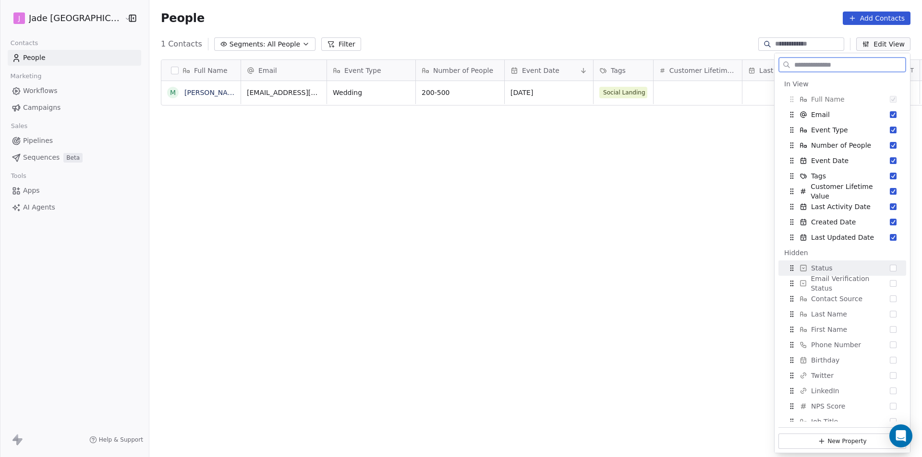
click at [853, 270] on div "Status" at bounding box center [842, 268] width 120 height 15
click at [677, 388] on div "Full Name M [PERSON_NAME] Email Event Type Number of People Event Date Tags Cus…" at bounding box center [535, 253] width 772 height 403
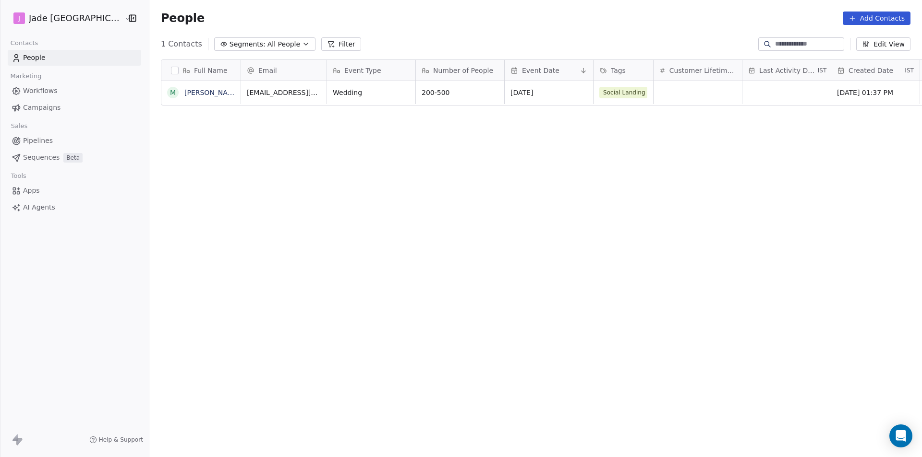
scroll to position [395, 785]
drag, startPoint x: 307, startPoint y: 68, endPoint x: 301, endPoint y: 64, distance: 6.9
click at [301, 64] on div "Email" at bounding box center [283, 70] width 85 height 21
click at [305, 66] on html "J Jade Mumbai Contacts People Marketing Workflows Campaigns Sales Pipelines Seq…" at bounding box center [461, 228] width 922 height 457
click at [326, 70] on div at bounding box center [327, 70] width 2 height 21
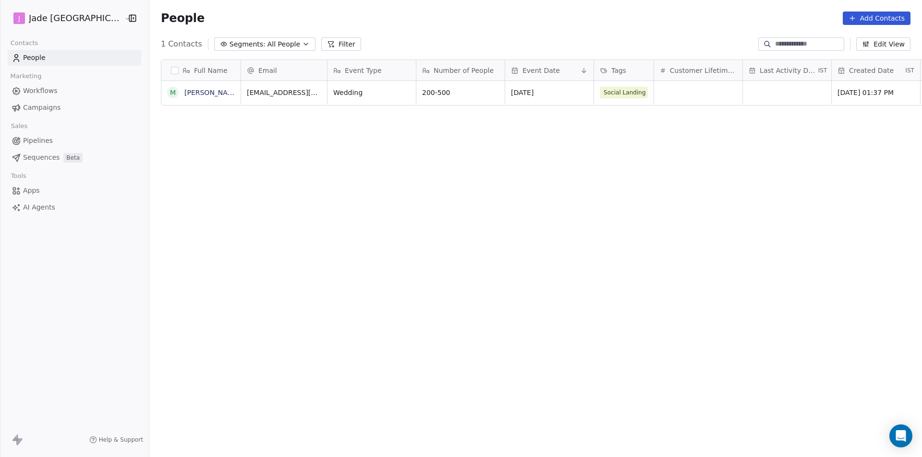
click at [877, 47] on button "Edit View" at bounding box center [883, 43] width 54 height 13
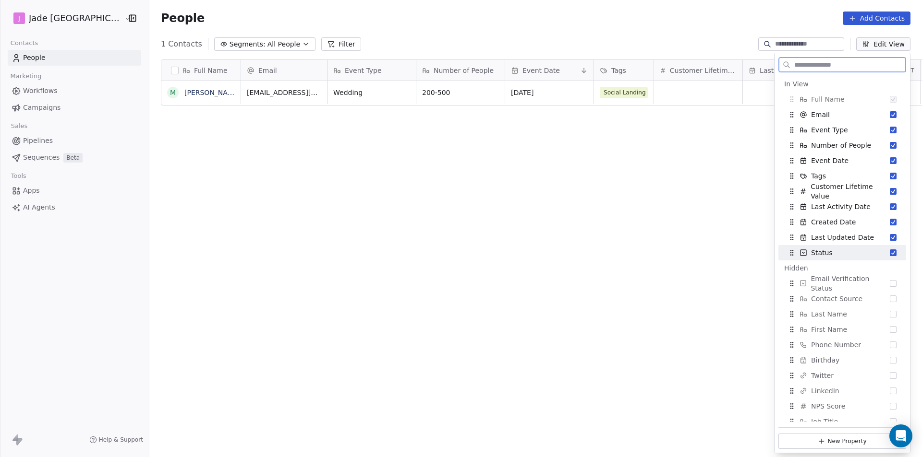
click at [889, 251] on button "Suggestions" at bounding box center [892, 253] width 7 height 7
click at [887, 263] on div "Status" at bounding box center [842, 268] width 120 height 15
click at [149, 36] on div "People Add Contacts" at bounding box center [535, 18] width 772 height 36
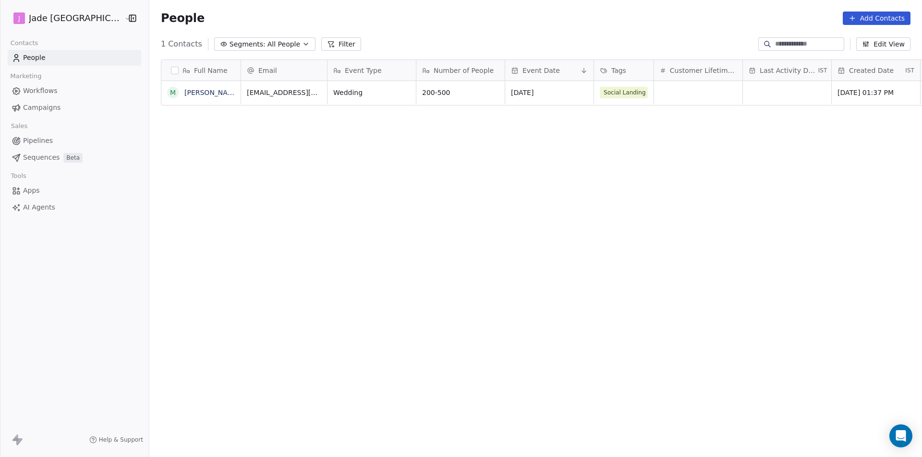
scroll to position [395, 785]
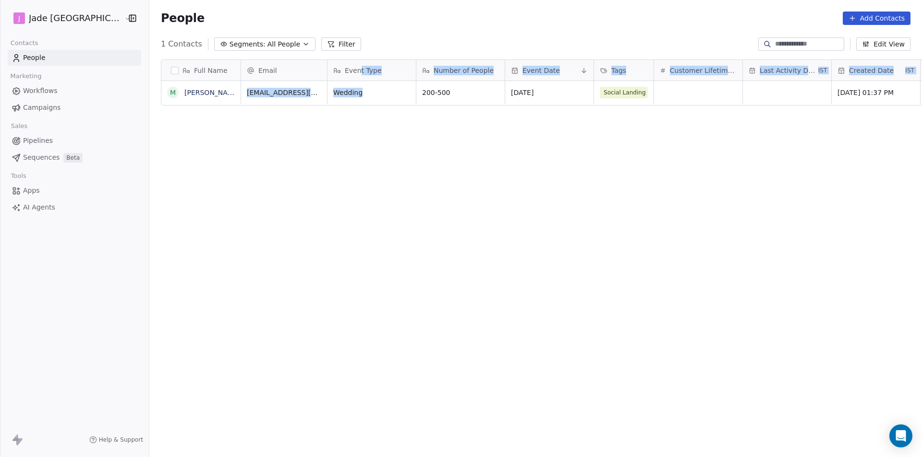
drag, startPoint x: 395, startPoint y: 72, endPoint x: 340, endPoint y: 81, distance: 55.9
click at [340, 81] on div "Email Event Type Number of People Event Date Tags Customer Lifetime Value Last …" at bounding box center [668, 250] width 854 height 380
click at [251, 113] on div "Full Name M [PERSON_NAME] Email Event Type Number of People Event Date Tags Cus…" at bounding box center [535, 253] width 772 height 403
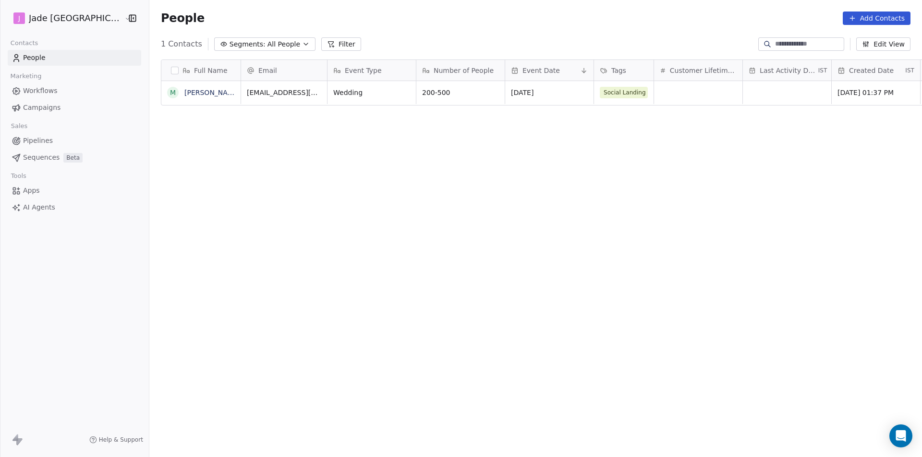
click at [865, 42] on icon "button" at bounding box center [866, 44] width 8 height 8
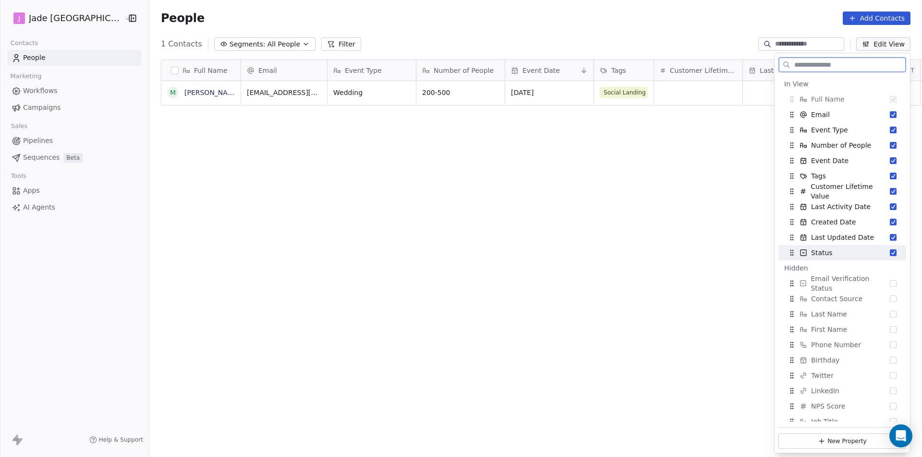
click at [889, 255] on button "Suggestions" at bounding box center [892, 253] width 7 height 7
click at [886, 255] on div "Hidden" at bounding box center [842, 253] width 116 height 10
click at [882, 271] on div "Status" at bounding box center [842, 268] width 120 height 15
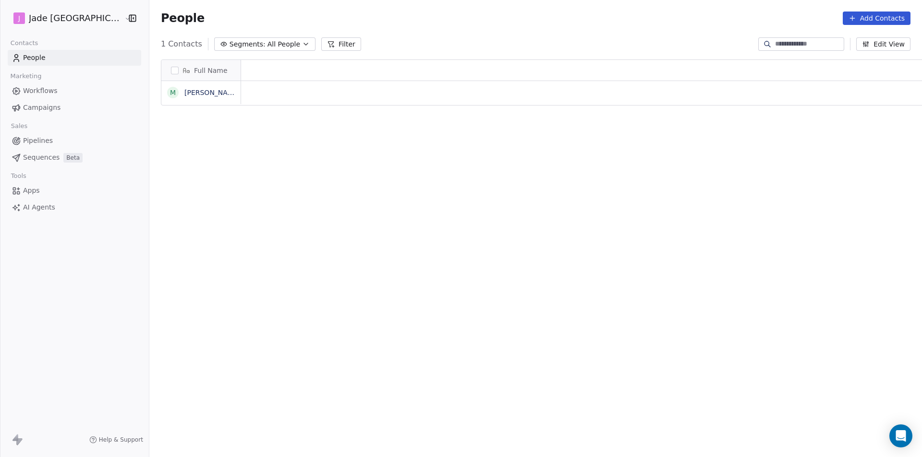
scroll to position [395, 785]
click at [38, 144] on span "Pipelines" at bounding box center [38, 141] width 30 height 10
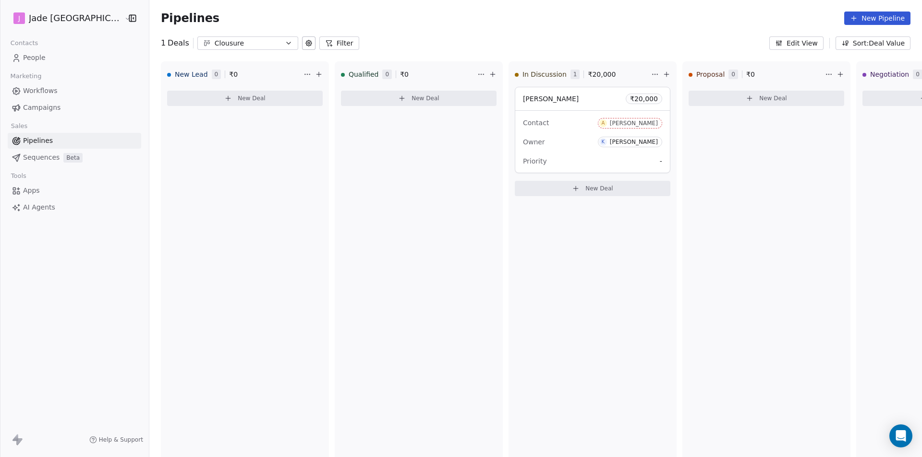
click at [20, 57] on icon at bounding box center [17, 58] width 10 height 10
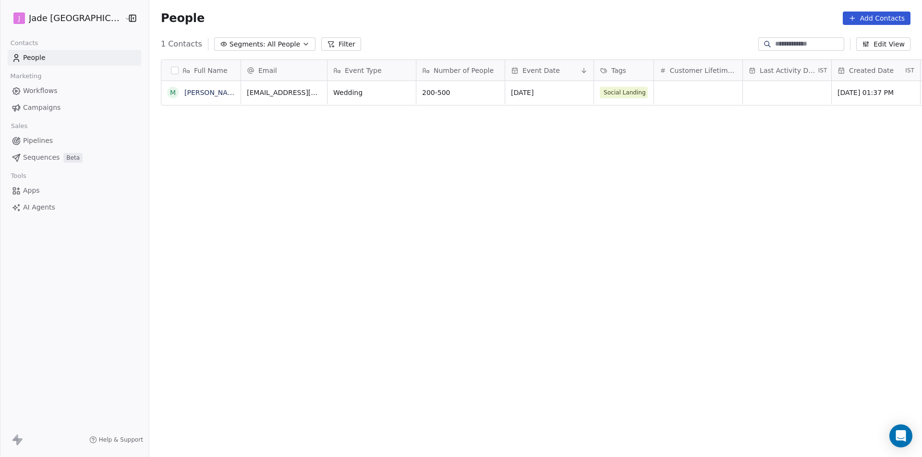
scroll to position [395, 785]
click at [340, 64] on div "Event Type" at bounding box center [371, 70] width 88 height 21
drag, startPoint x: 312, startPoint y: 67, endPoint x: 362, endPoint y: 78, distance: 50.8
click at [362, 78] on html "[PERSON_NAME] [GEOGRAPHIC_DATA] Contacts People Marketing Workflows Campaigns S…" at bounding box center [461, 228] width 922 height 457
click at [361, 75] on div "Event Type" at bounding box center [370, 71] width 75 height 10
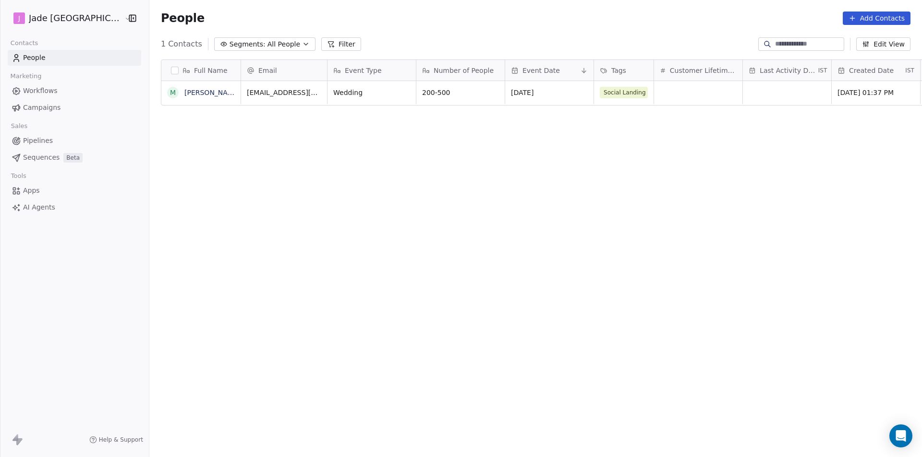
click at [361, 75] on html "[PERSON_NAME] [GEOGRAPHIC_DATA] Contacts People Marketing Workflows Campaigns S…" at bounding box center [461, 228] width 922 height 457
drag, startPoint x: 361, startPoint y: 75, endPoint x: 325, endPoint y: 70, distance: 35.9
click at [345, 70] on span "Event Type" at bounding box center [363, 71] width 37 height 10
click at [326, 92] on span "Edit property" at bounding box center [347, 91] width 44 height 10
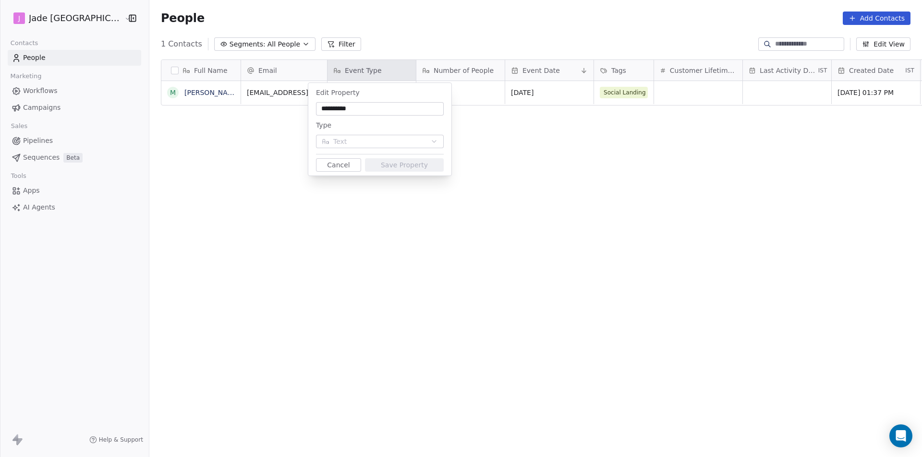
click at [489, 138] on html "**********" at bounding box center [461, 228] width 922 height 457
click at [310, 66] on html "**********" at bounding box center [461, 228] width 922 height 457
click at [302, 62] on html "**********" at bounding box center [461, 228] width 922 height 457
click at [342, 168] on button "Cancel" at bounding box center [338, 164] width 45 height 13
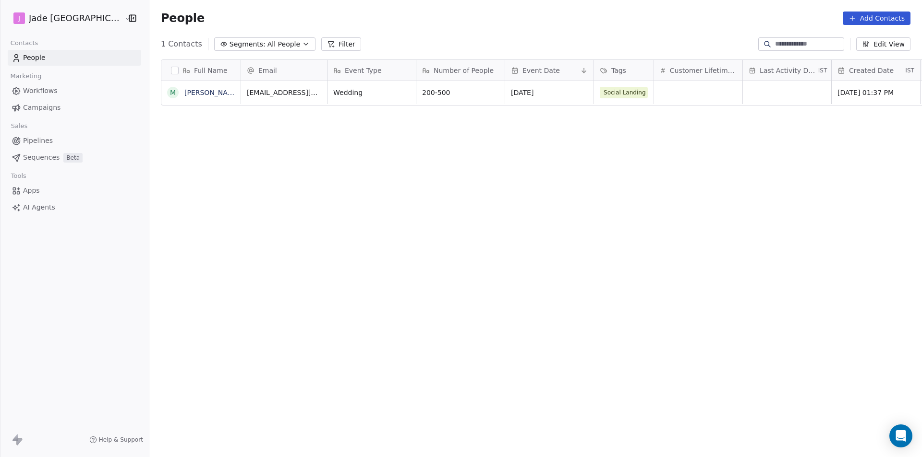
click at [890, 46] on button "Edit View" at bounding box center [883, 43] width 54 height 13
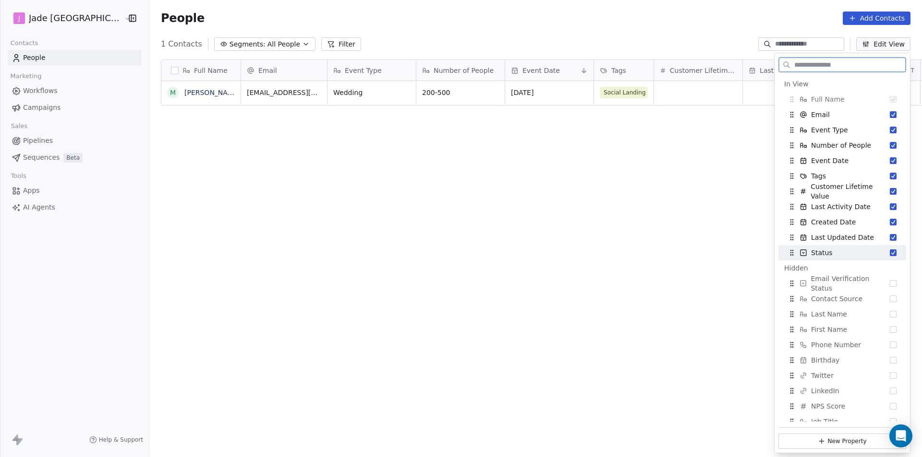
click at [791, 252] on icon "Suggestions" at bounding box center [792, 253] width 8 height 8
click at [866, 272] on div "Status" at bounding box center [842, 268] width 120 height 15
click at [836, 437] on button "New Property" at bounding box center [842, 441] width 128 height 15
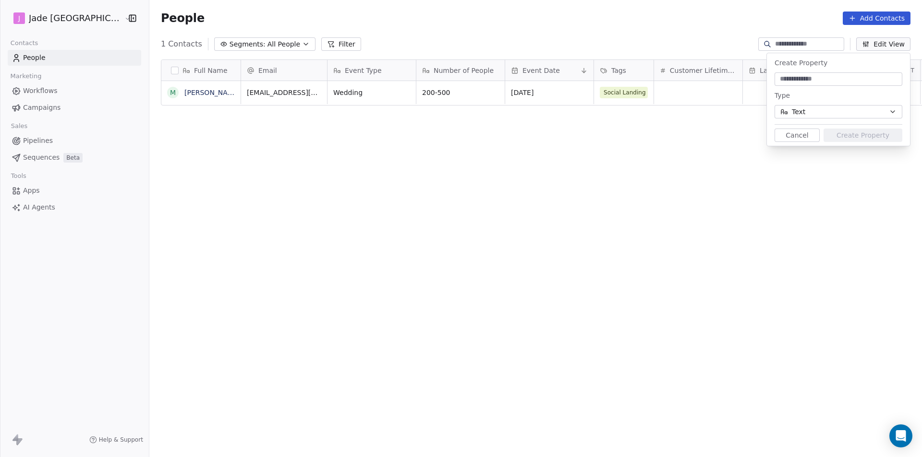
click at [815, 88] on div "Create Property Type Text Cancel Create Property" at bounding box center [837, 99] width 143 height 93
click at [816, 84] on input at bounding box center [838, 79] width 124 height 10
click at [812, 114] on button "Text" at bounding box center [838, 111] width 128 height 13
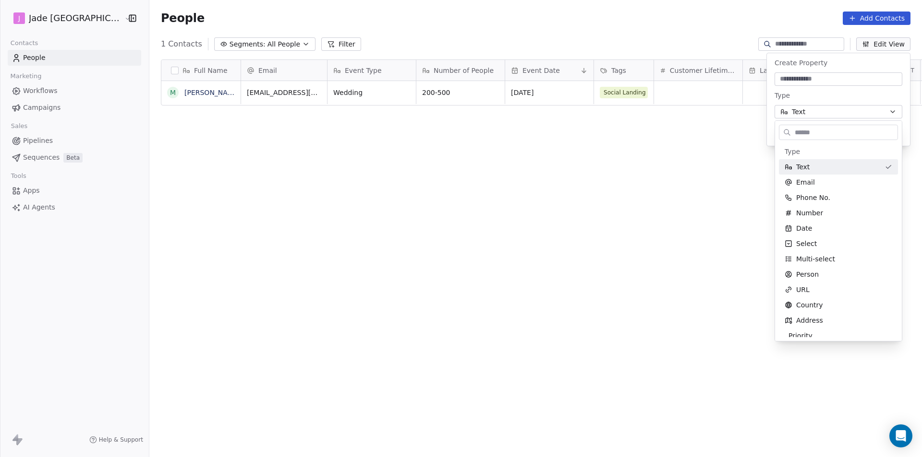
click at [794, 85] on html "[PERSON_NAME] [GEOGRAPHIC_DATA] Contacts People Marketing Workflows Campaigns S…" at bounding box center [461, 228] width 922 height 457
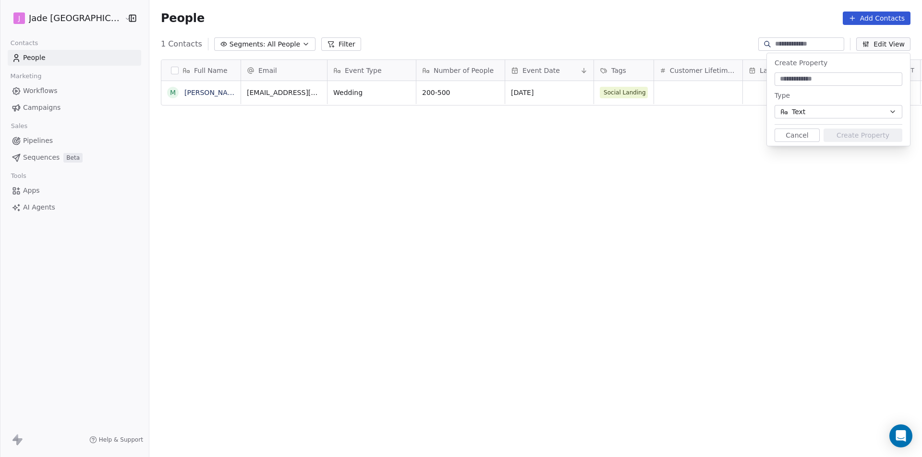
click at [796, 82] on input at bounding box center [838, 79] width 124 height 10
type input "**********"
click at [868, 135] on button "Create Property" at bounding box center [862, 135] width 79 height 13
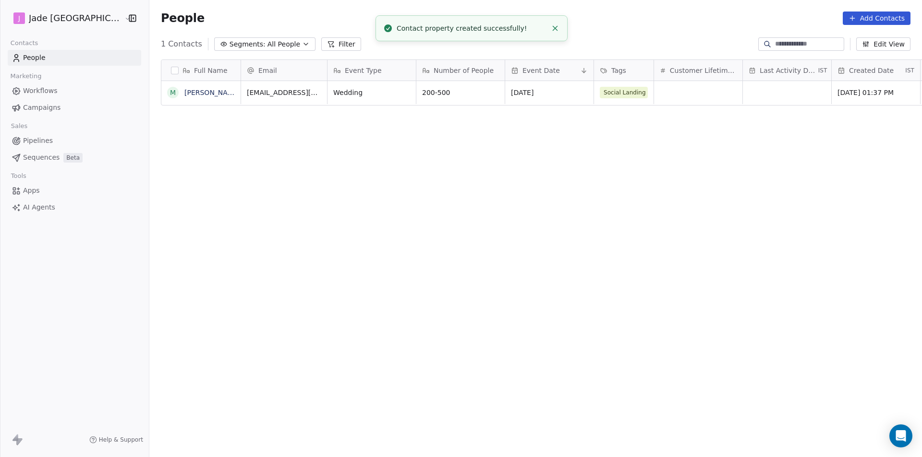
click at [883, 49] on button "Edit View" at bounding box center [883, 43] width 54 height 13
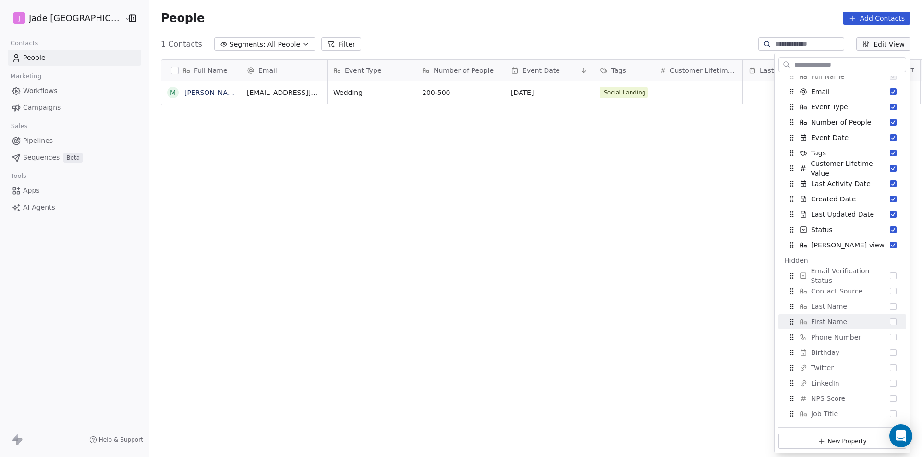
scroll to position [0, 0]
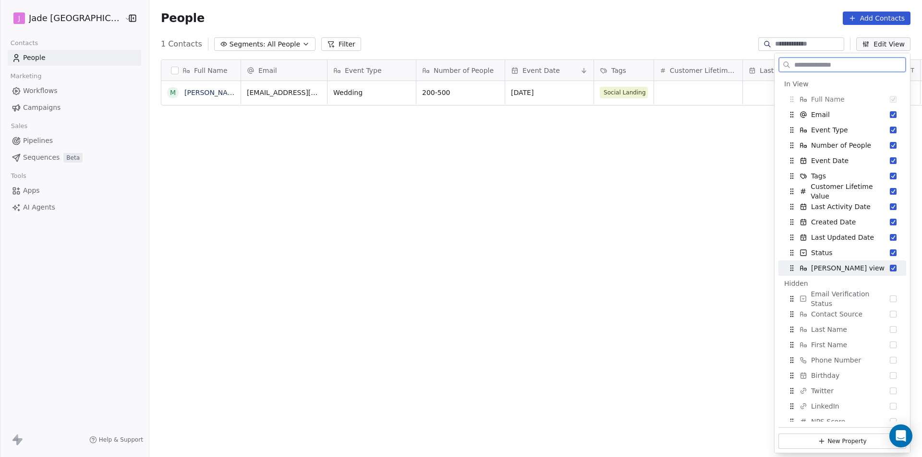
click at [881, 271] on div "[PERSON_NAME] view" at bounding box center [842, 268] width 120 height 15
click at [633, 203] on div "Full Name M [PERSON_NAME] Email Event Type Number of People Event Date Tags Cus…" at bounding box center [535, 253] width 772 height 403
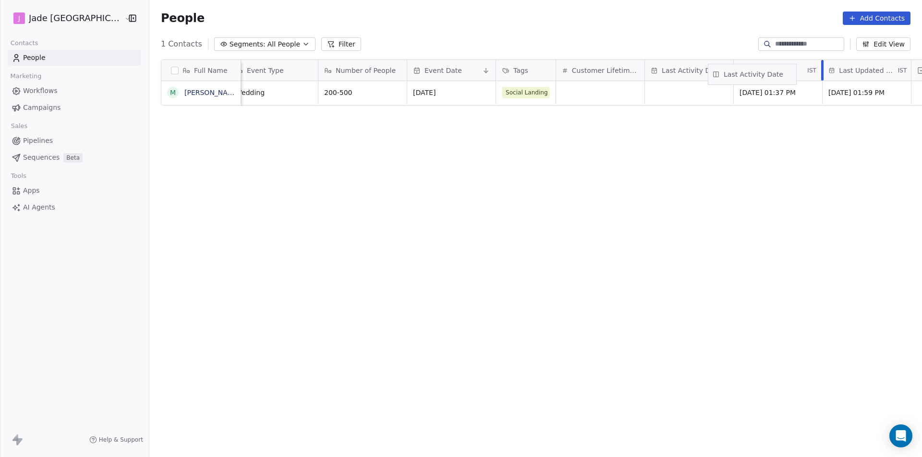
scroll to position [0, 114]
drag, startPoint x: 790, startPoint y: 79, endPoint x: 682, endPoint y: 82, distance: 107.5
click at [682, 82] on div "Full Name M [PERSON_NAME] Email Event Type Number of People Event Date Tags Cus…" at bounding box center [545, 83] width 768 height 46
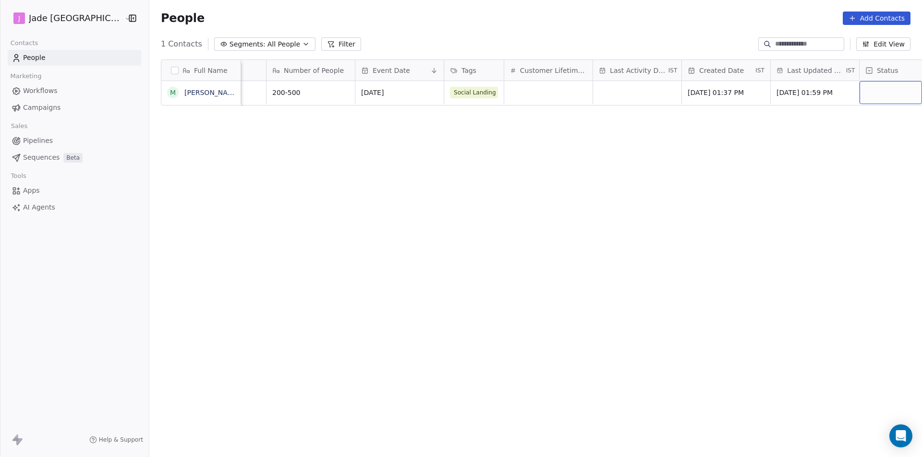
click at [861, 90] on div "grid" at bounding box center [890, 92] width 62 height 23
drag, startPoint x: 861, startPoint y: 90, endPoint x: 879, endPoint y: 95, distance: 19.2
click at [879, 95] on div "grid" at bounding box center [890, 92] width 62 height 23
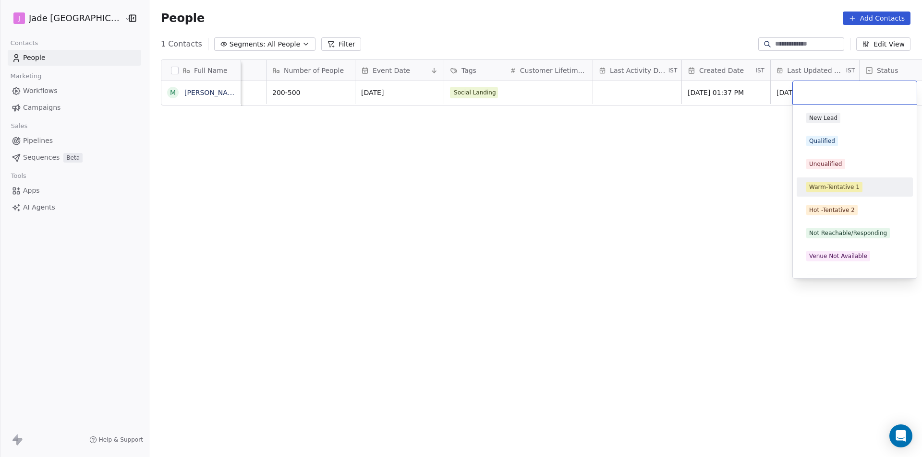
click at [843, 187] on div "Warm-Tentative 1" at bounding box center [834, 187] width 50 height 9
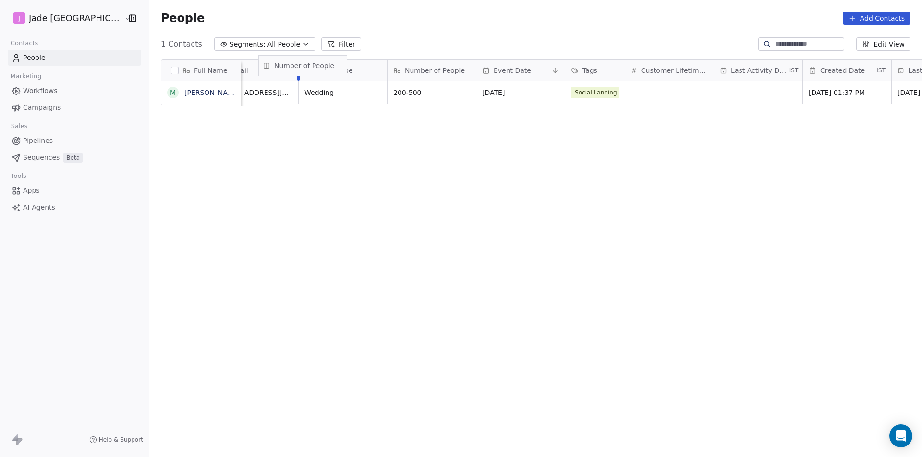
scroll to position [0, 0]
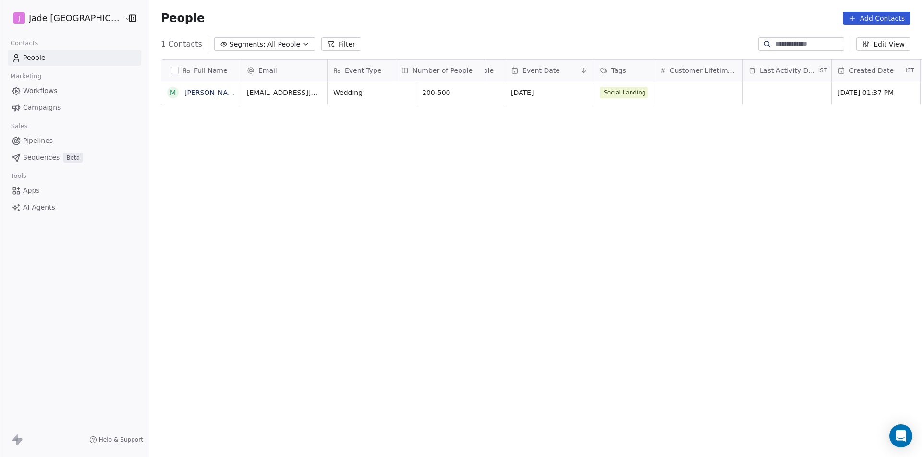
drag, startPoint x: 307, startPoint y: 66, endPoint x: 436, endPoint y: 67, distance: 129.1
click at [436, 67] on div "Full Name M [PERSON_NAME] Email Event Type Number of People Event Date Tags Cus…" at bounding box center [545, 83] width 768 height 46
click at [319, 120] on div "Full Name M [PERSON_NAME] Email Event Type Number of People Event Date Tags Cus…" at bounding box center [535, 253] width 772 height 403
click at [606, 80] on div "Tags" at bounding box center [624, 70] width 60 height 21
click at [612, 99] on html "[PERSON_NAME] [GEOGRAPHIC_DATA] Contacts People Marketing Workflows Campaigns S…" at bounding box center [461, 228] width 922 height 457
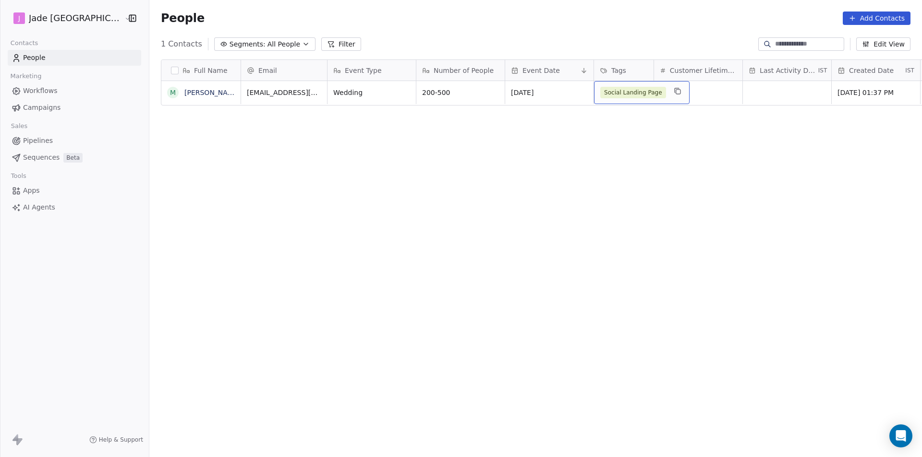
drag, startPoint x: 612, startPoint y: 99, endPoint x: 598, endPoint y: 96, distance: 15.4
click at [600, 96] on span "Social Landing Page" at bounding box center [633, 93] width 66 height 12
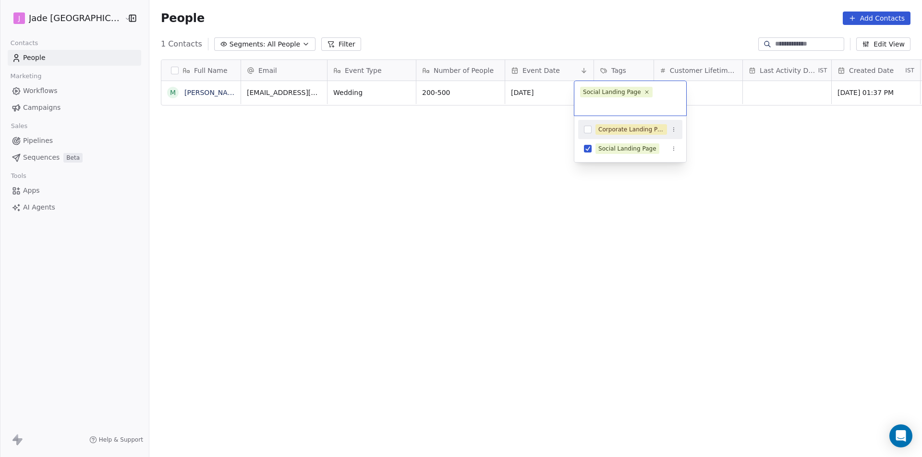
click at [733, 136] on html "[PERSON_NAME] [GEOGRAPHIC_DATA] Contacts People Marketing Workflows Campaigns S…" at bounding box center [461, 228] width 922 height 457
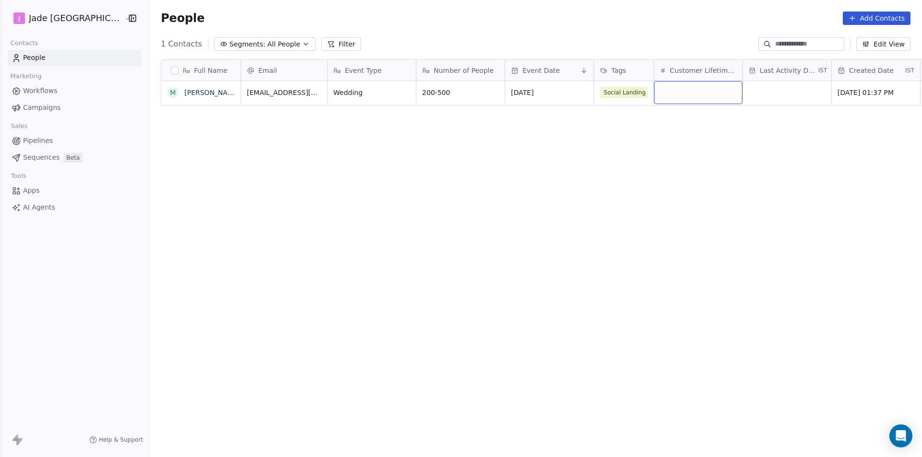
click at [668, 96] on div "grid" at bounding box center [698, 92] width 88 height 23
click at [735, 93] on html "[PERSON_NAME] [GEOGRAPHIC_DATA] Contacts People Marketing Workflows Campaigns S…" at bounding box center [461, 228] width 922 height 457
click at [654, 98] on div "grid" at bounding box center [698, 92] width 88 height 23
click at [660, 129] on html "[PERSON_NAME] [GEOGRAPHIC_DATA] Contacts People Marketing Workflows Campaigns S…" at bounding box center [461, 228] width 922 height 457
